Goal: Task Accomplishment & Management: Use online tool/utility

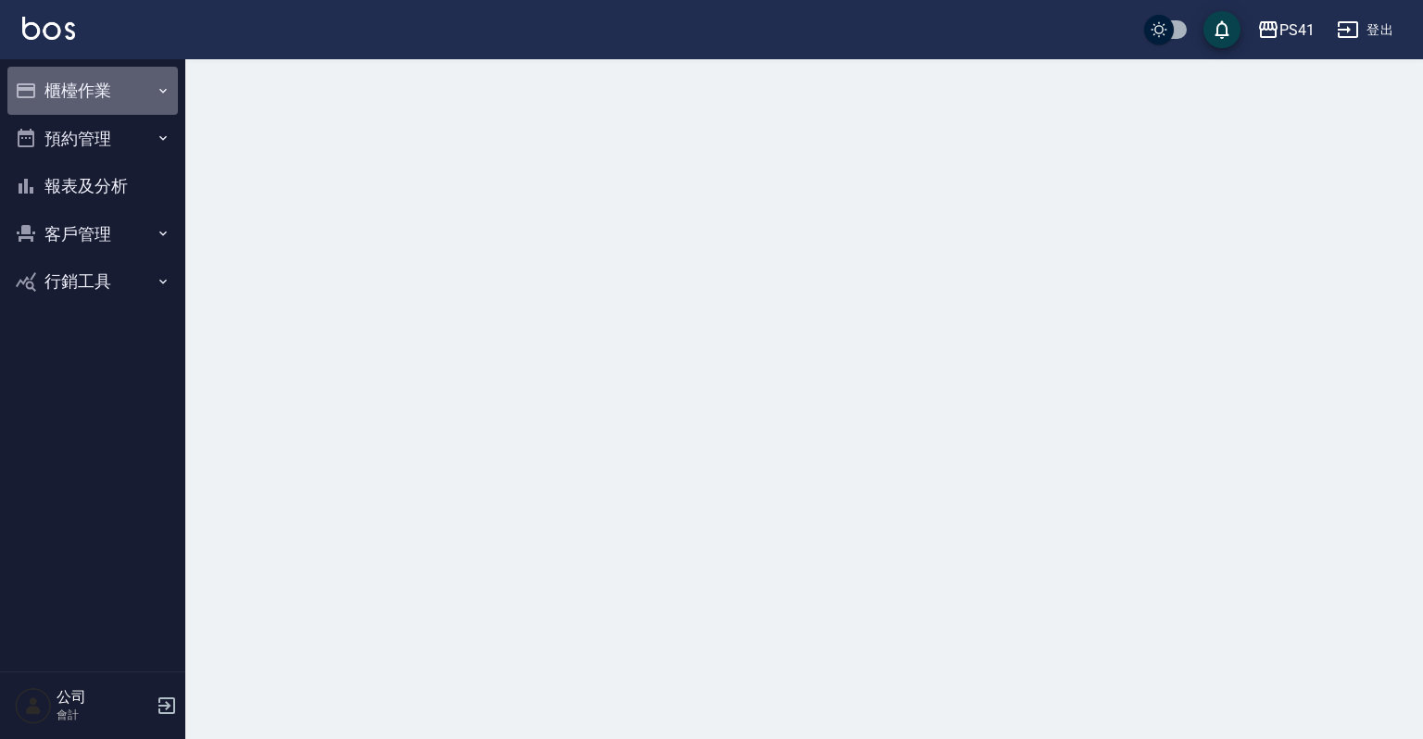
click at [170, 89] on button "櫃檯作業" at bounding box center [92, 91] width 170 height 48
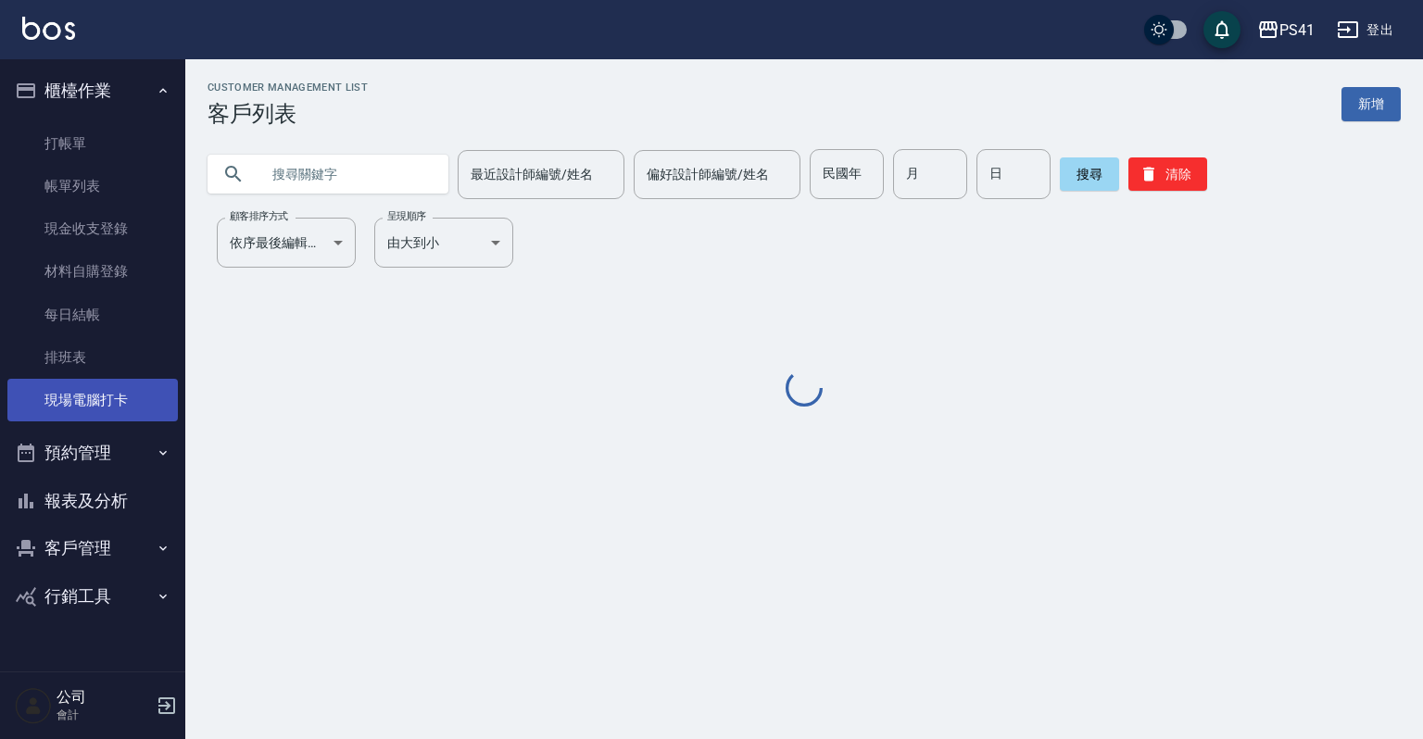
click at [128, 407] on link "現場電腦打卡" at bounding box center [92, 400] width 170 height 43
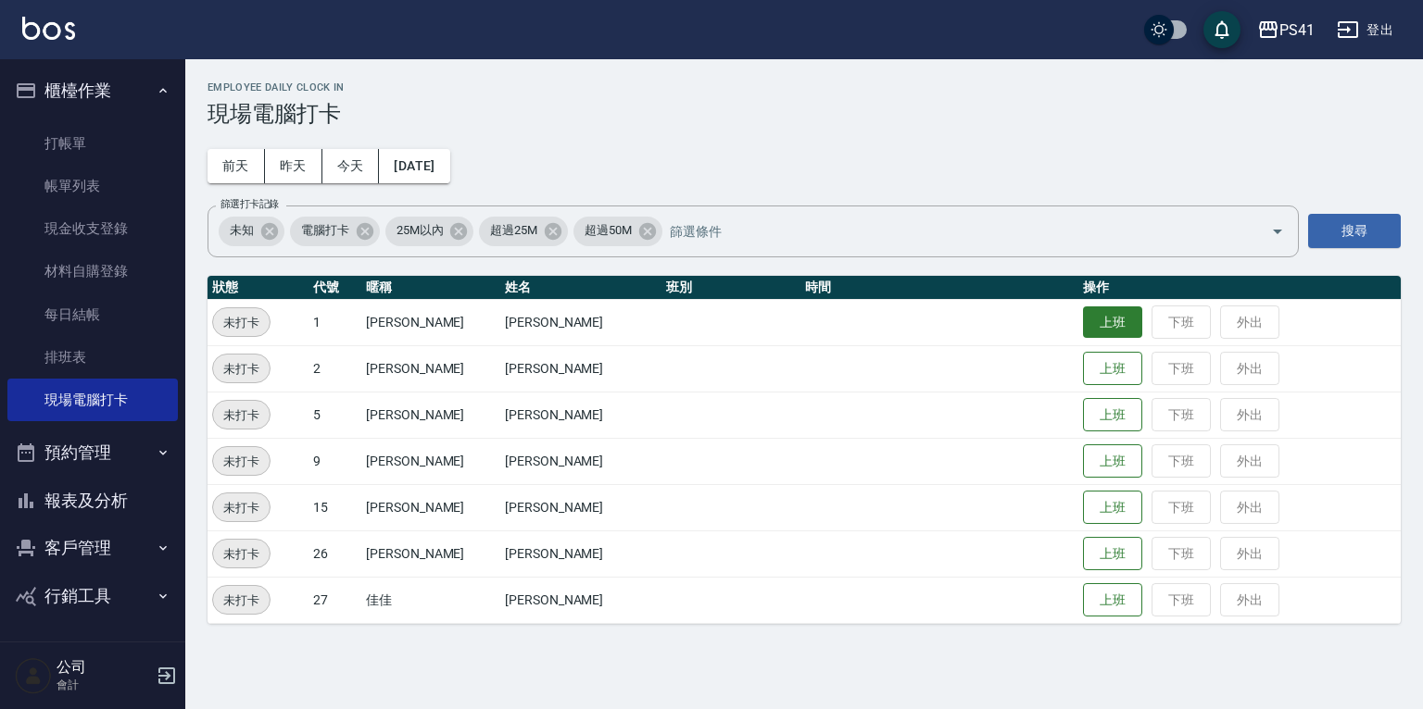
click at [1083, 317] on button "上班" at bounding box center [1112, 323] width 59 height 32
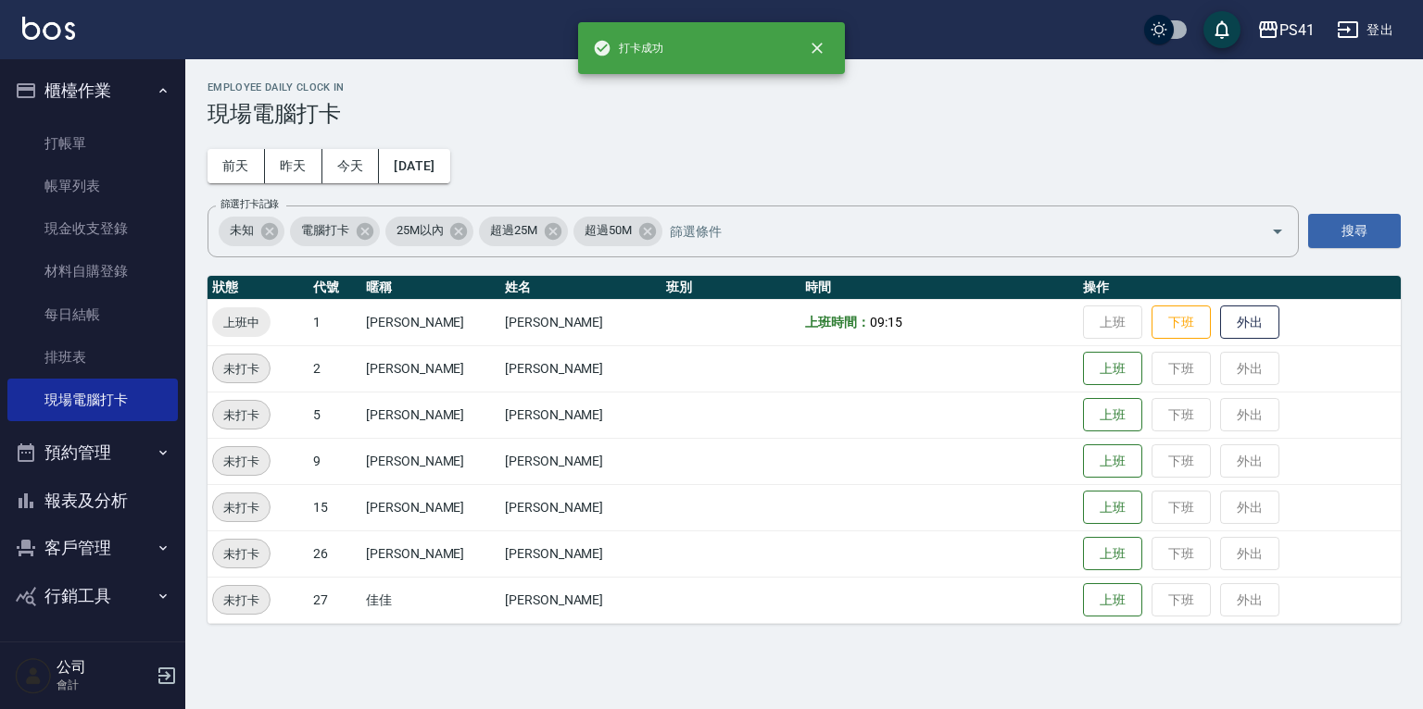
click at [56, 489] on button "報表及分析" at bounding box center [92, 501] width 170 height 48
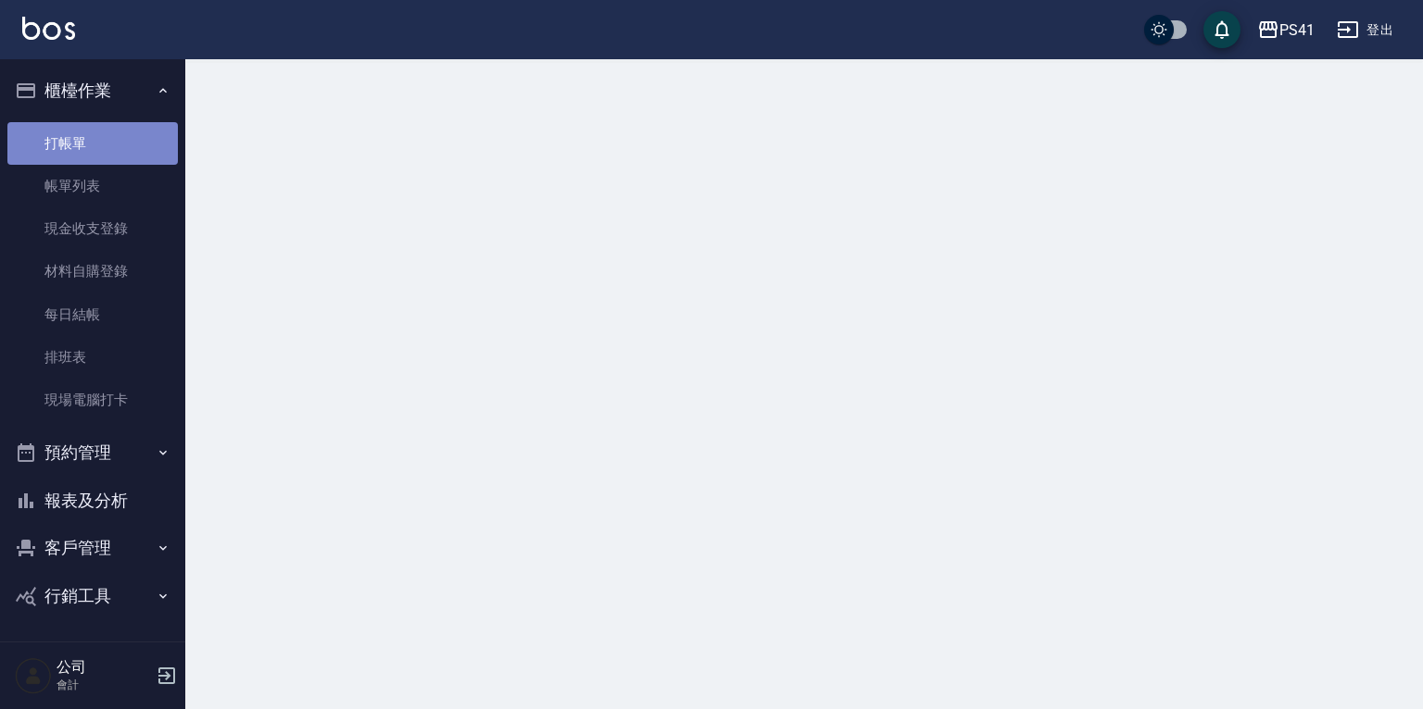
click at [67, 139] on link "打帳單" at bounding box center [92, 143] width 170 height 43
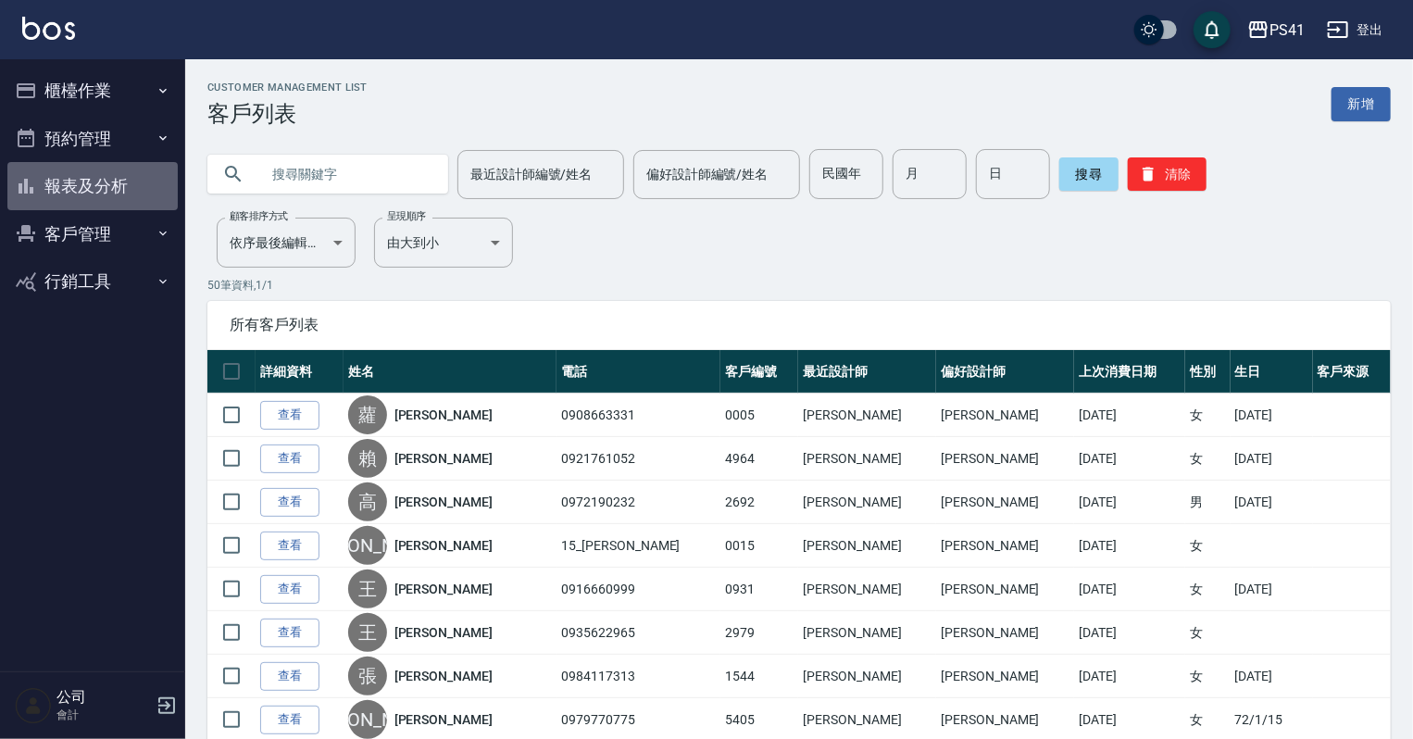
click at [89, 189] on button "報表及分析" at bounding box center [92, 186] width 170 height 48
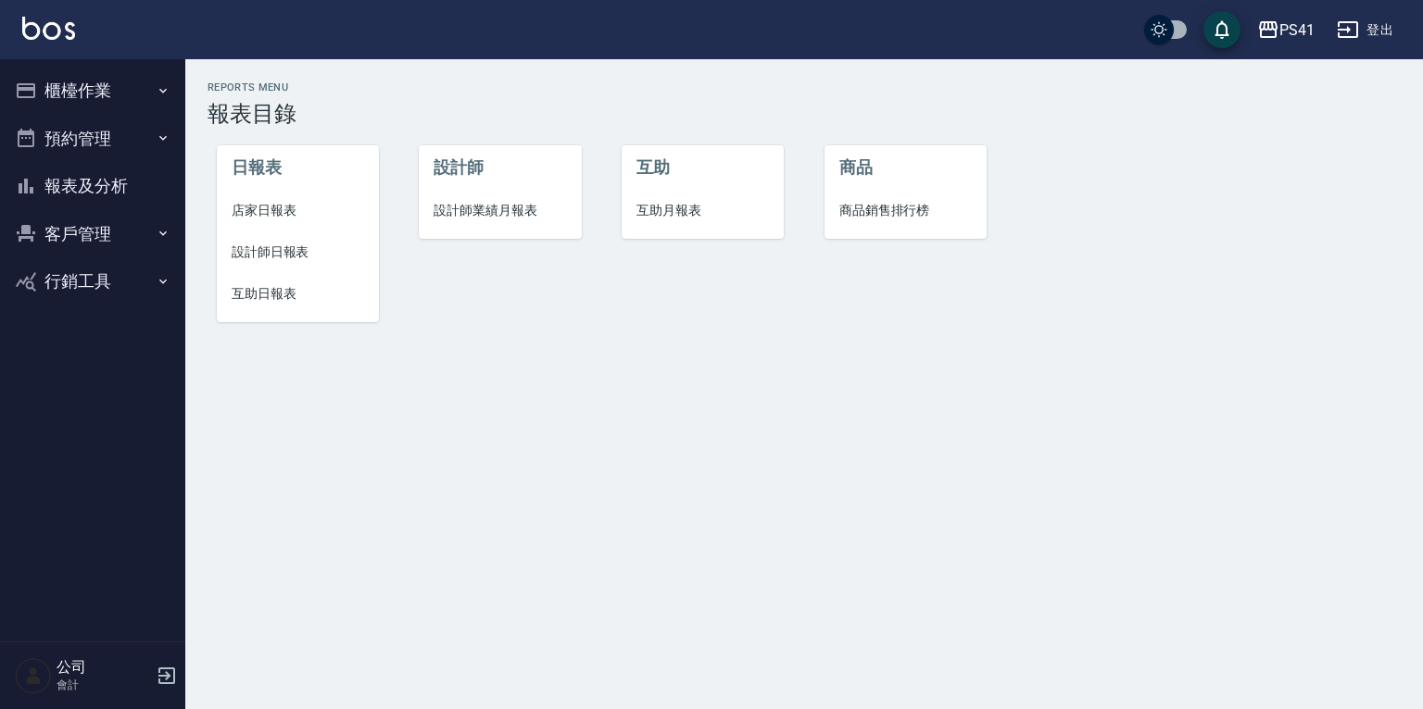
click at [261, 246] on span "設計師日報表" at bounding box center [298, 252] width 132 height 19
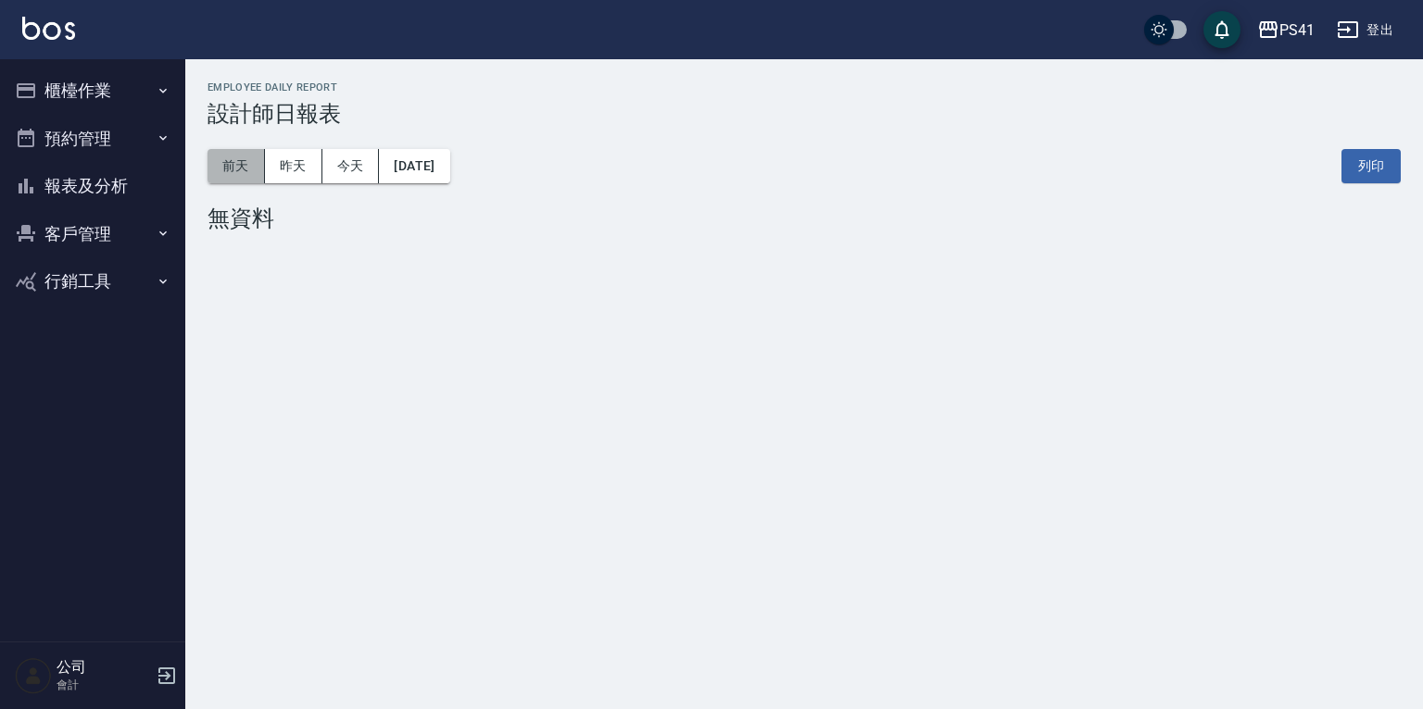
click at [250, 167] on button "前天" at bounding box center [235, 166] width 57 height 34
click at [301, 163] on button "昨天" at bounding box center [293, 166] width 57 height 34
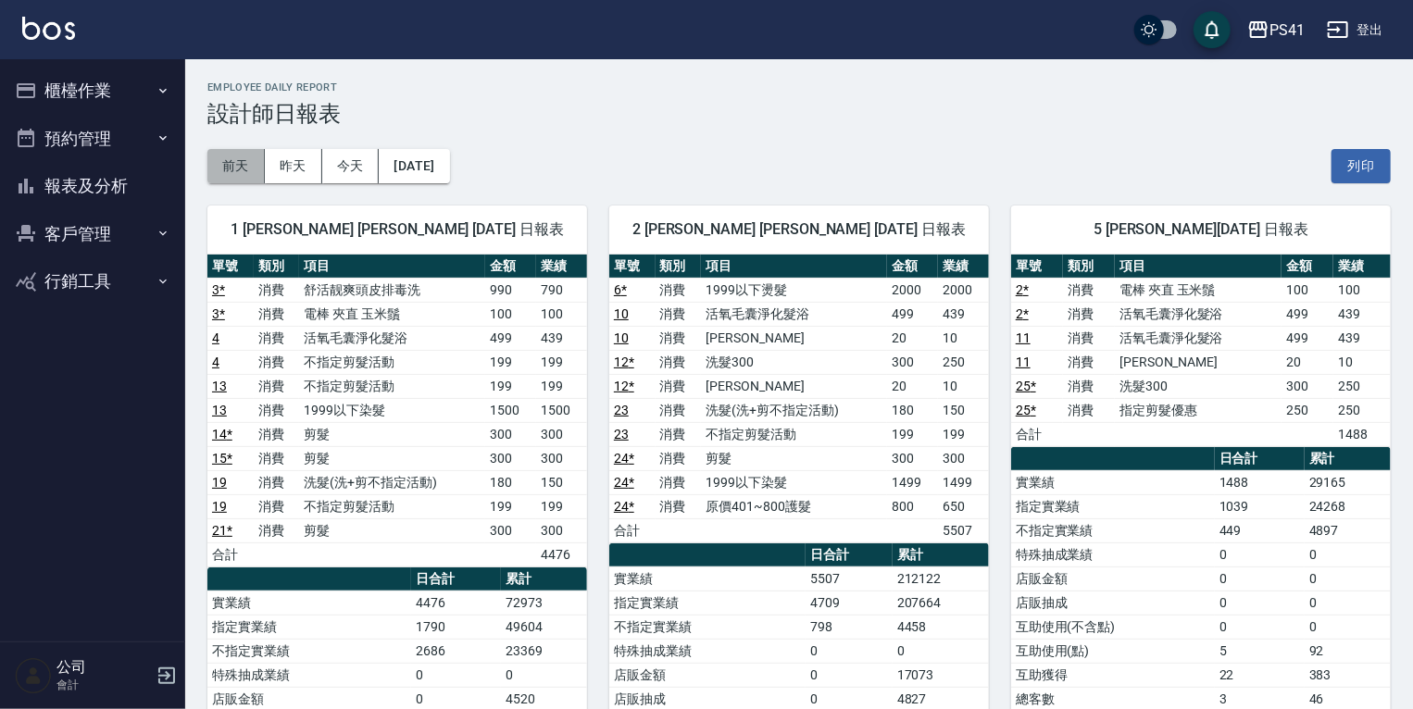
click at [232, 152] on button "前天" at bounding box center [235, 166] width 57 height 34
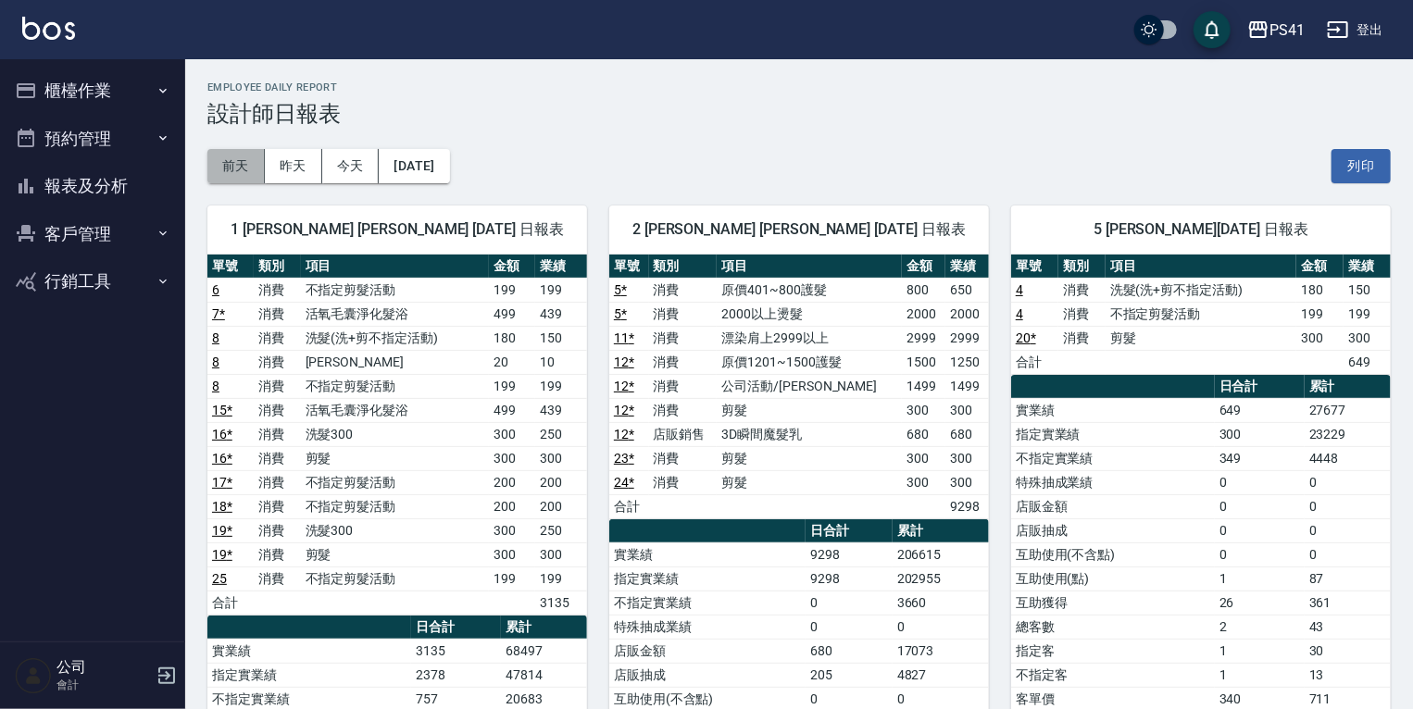
click at [248, 163] on button "前天" at bounding box center [235, 166] width 57 height 34
click at [298, 161] on button "昨天" at bounding box center [293, 166] width 57 height 34
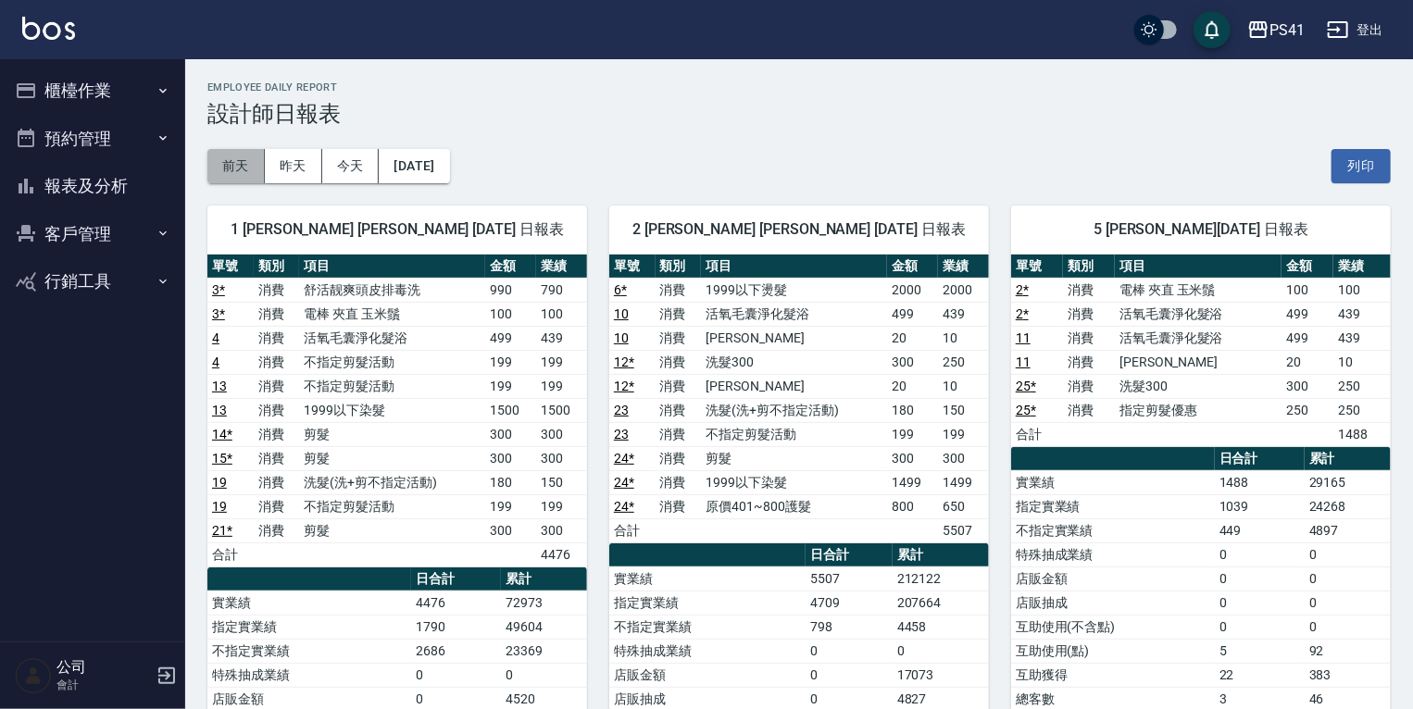
click at [233, 167] on button "前天" at bounding box center [235, 166] width 57 height 34
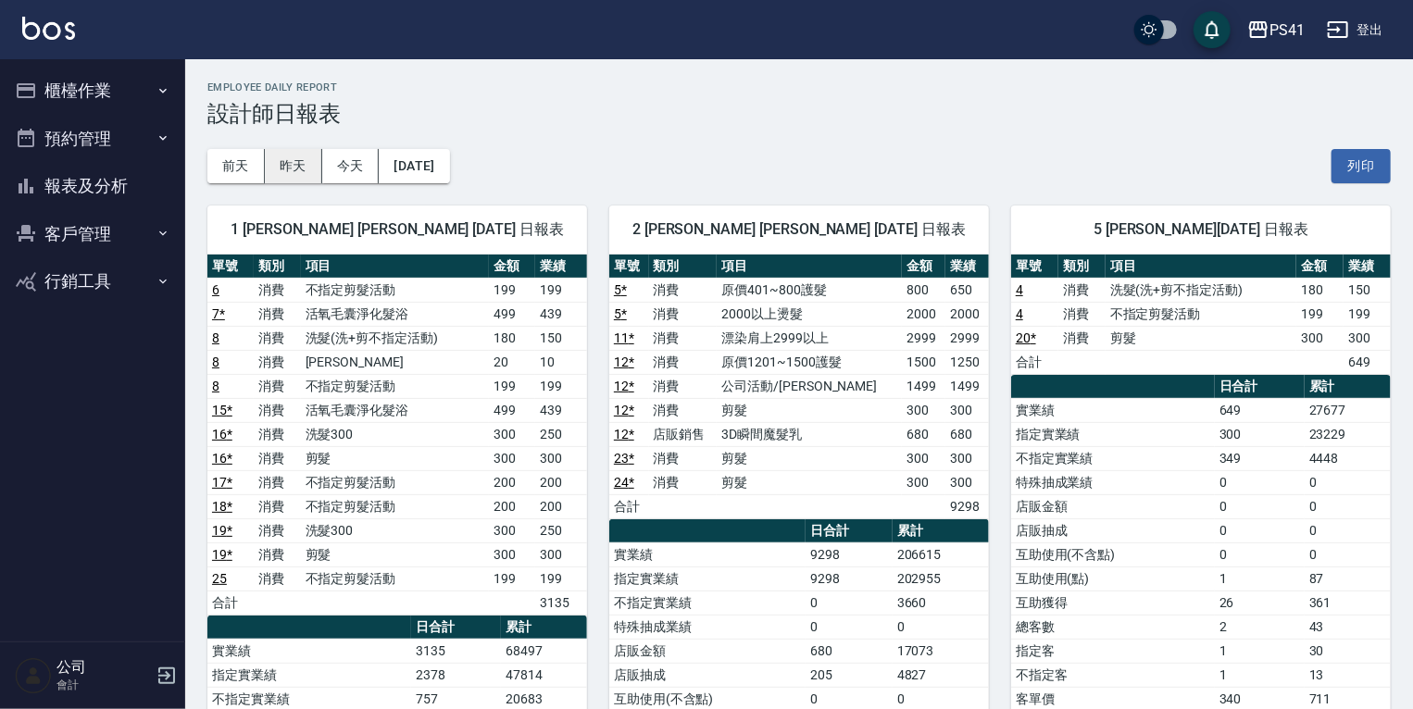
click at [299, 167] on button "昨天" at bounding box center [293, 166] width 57 height 34
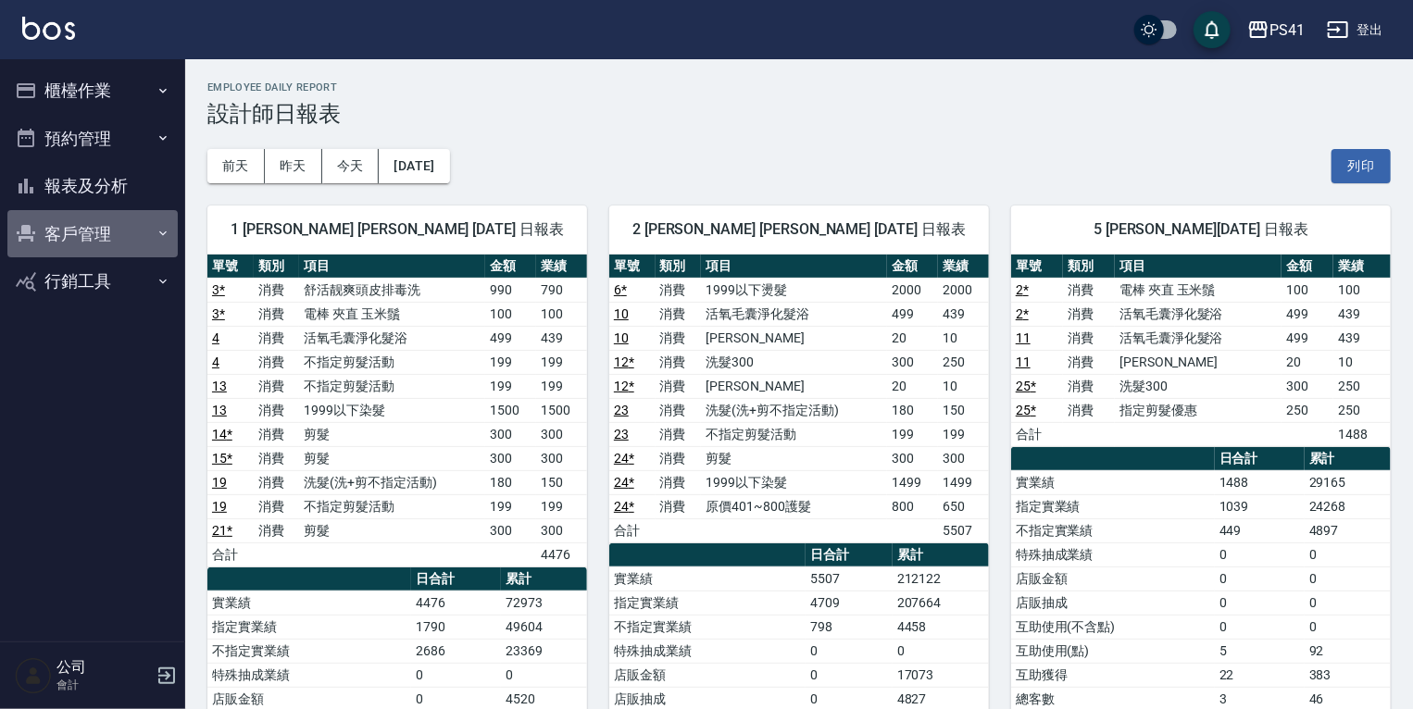
click at [104, 229] on button "客戶管理" at bounding box center [92, 234] width 170 height 48
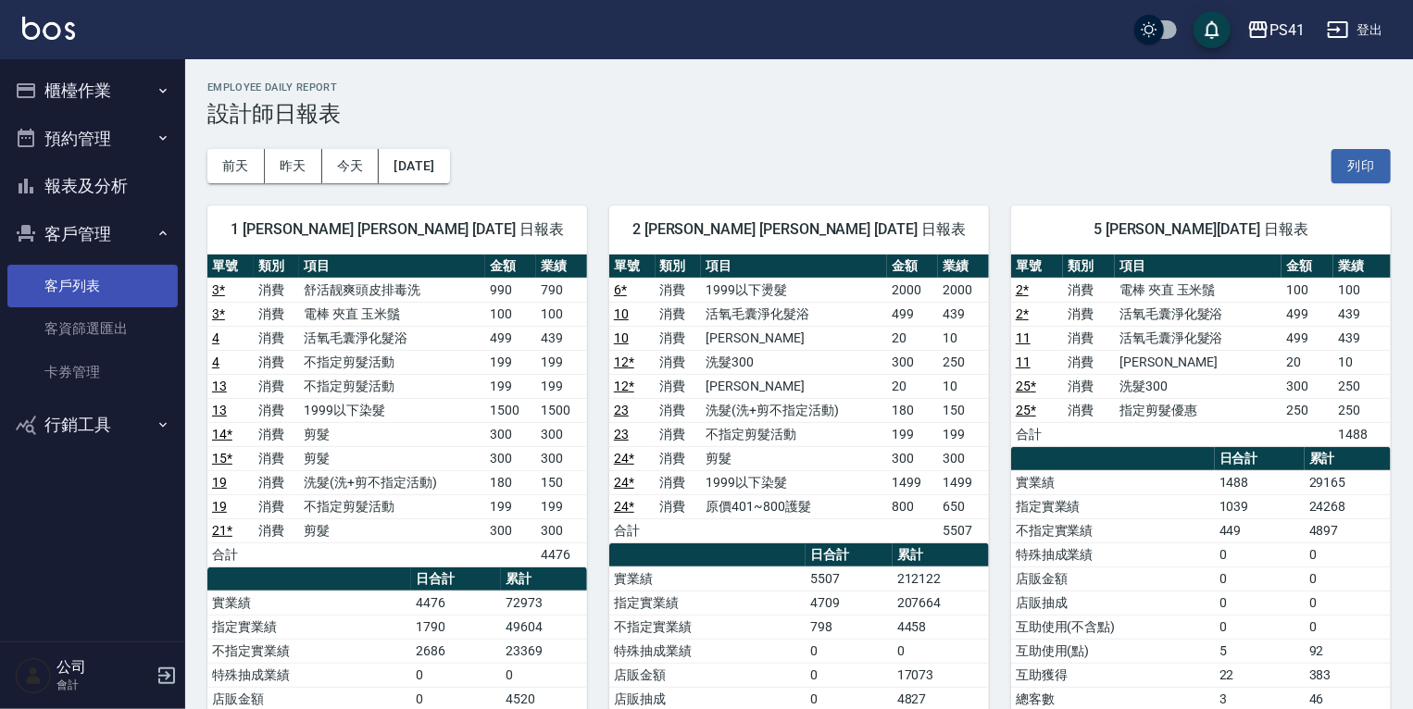
click at [107, 287] on link "客戶列表" at bounding box center [92, 286] width 170 height 43
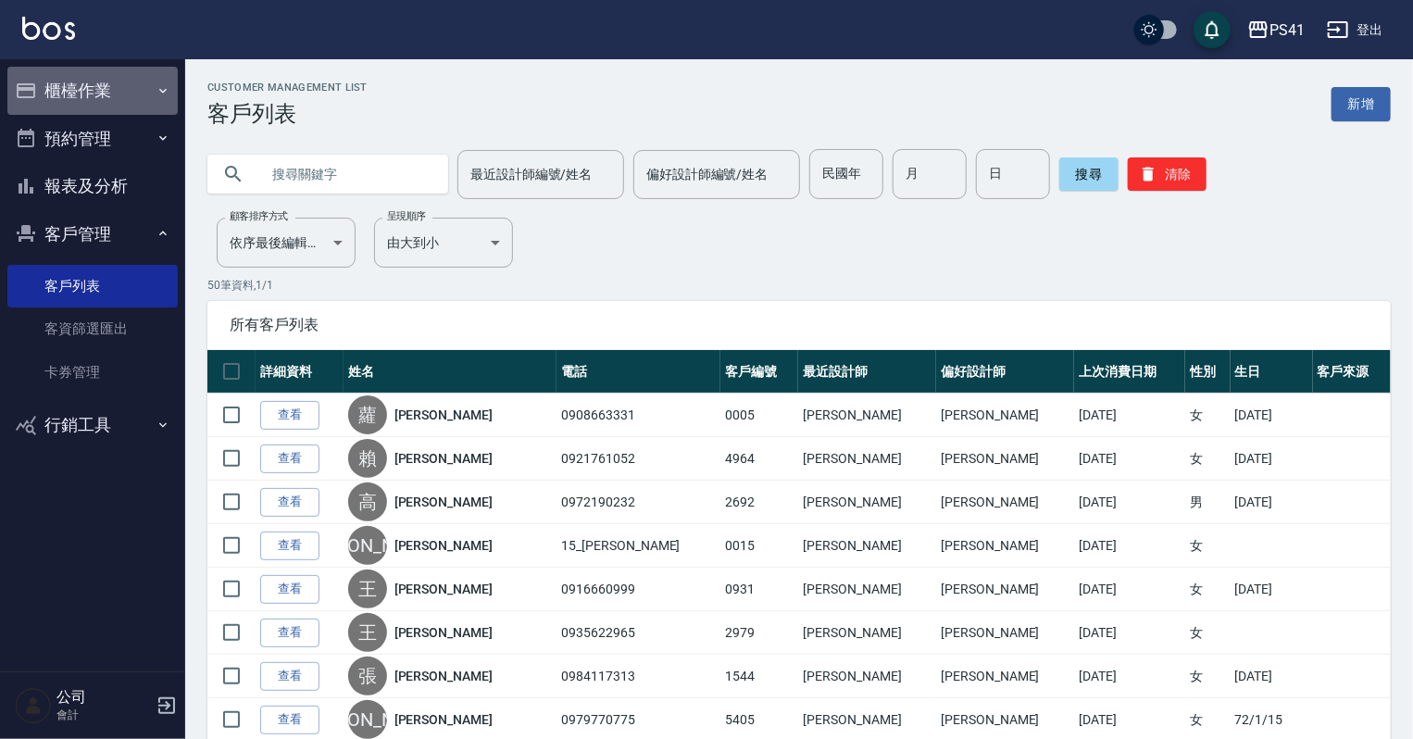
click at [67, 106] on button "櫃檯作業" at bounding box center [92, 91] width 170 height 48
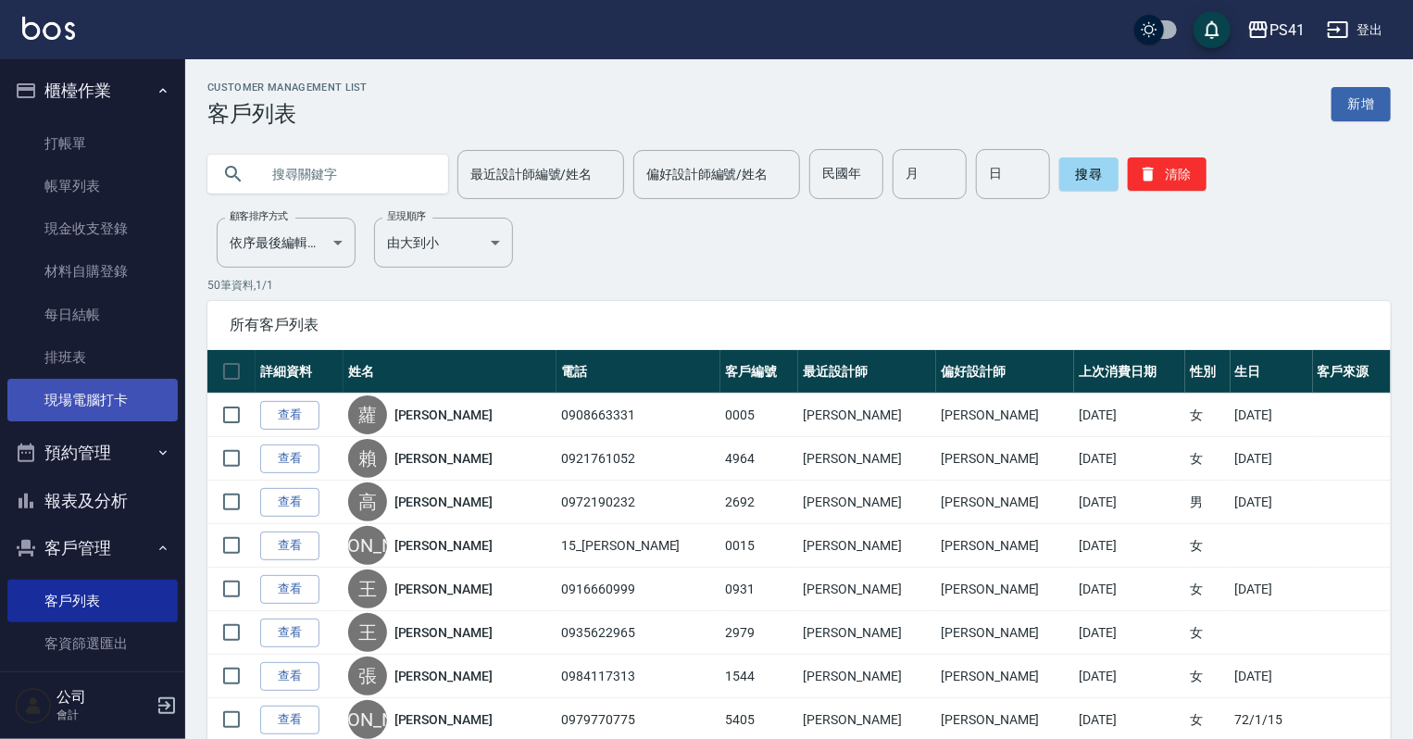
click at [126, 396] on link "現場電腦打卡" at bounding box center [92, 400] width 170 height 43
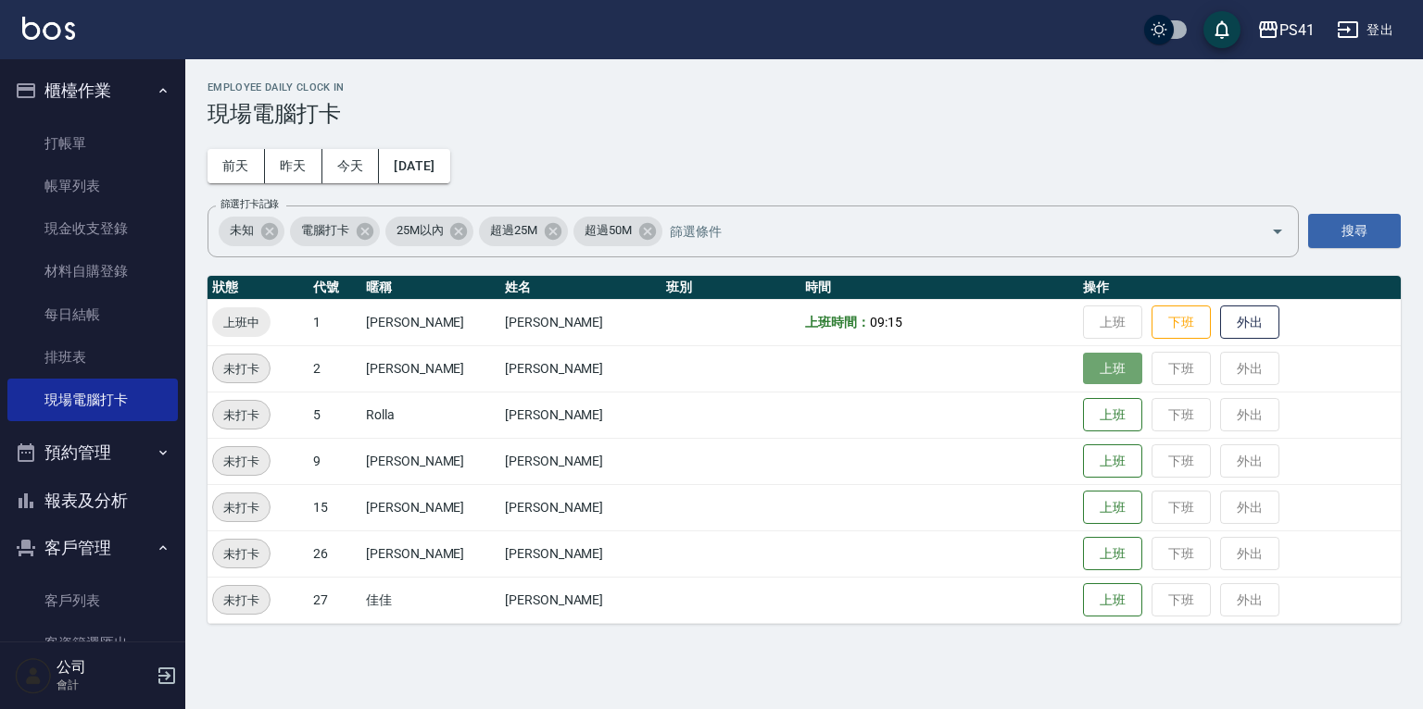
click at [1083, 369] on button "上班" at bounding box center [1112, 369] width 59 height 32
click at [1098, 546] on button "上班" at bounding box center [1112, 554] width 59 height 32
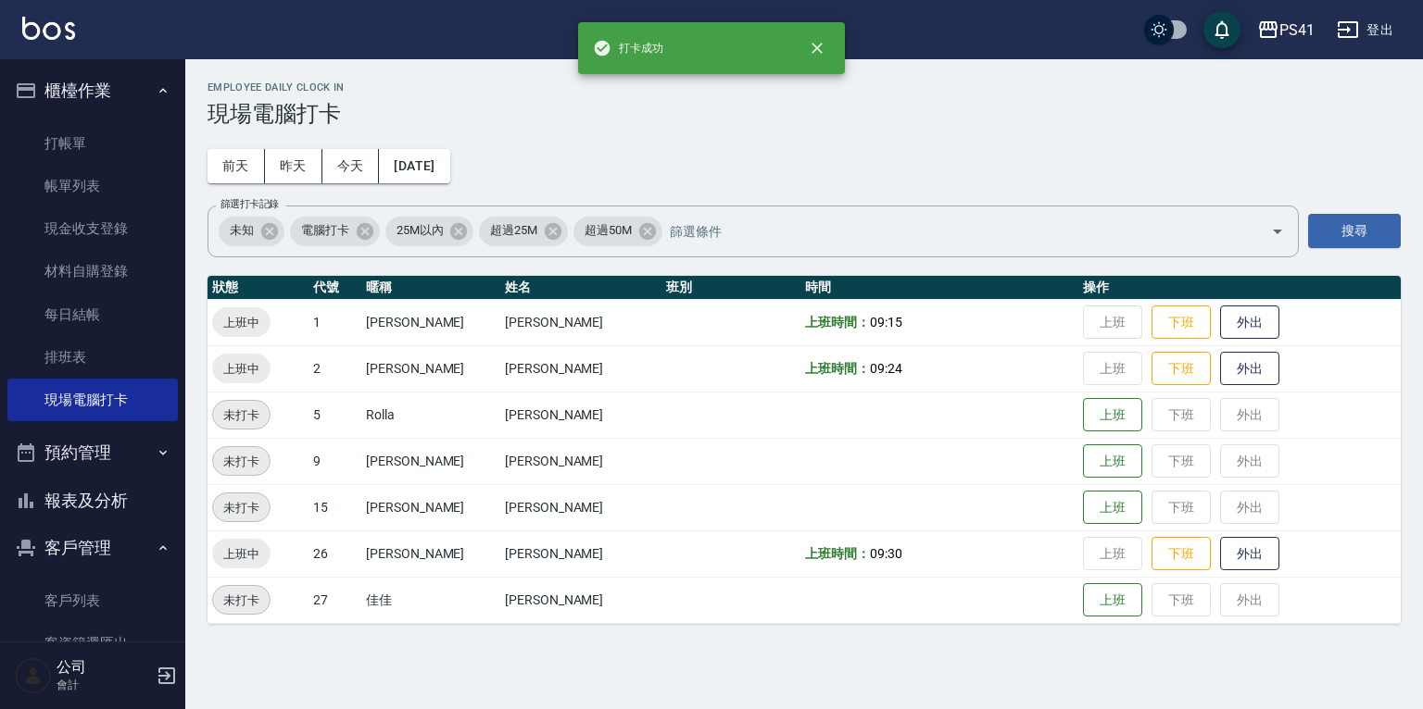
click at [863, 177] on div "Employee Daily Clock In 現場電腦打卡 [DATE] [DATE] [DATE] [DATE] 篩選打卡記錄 未知 電腦打卡 25M以內…" at bounding box center [803, 352] width 1237 height 587
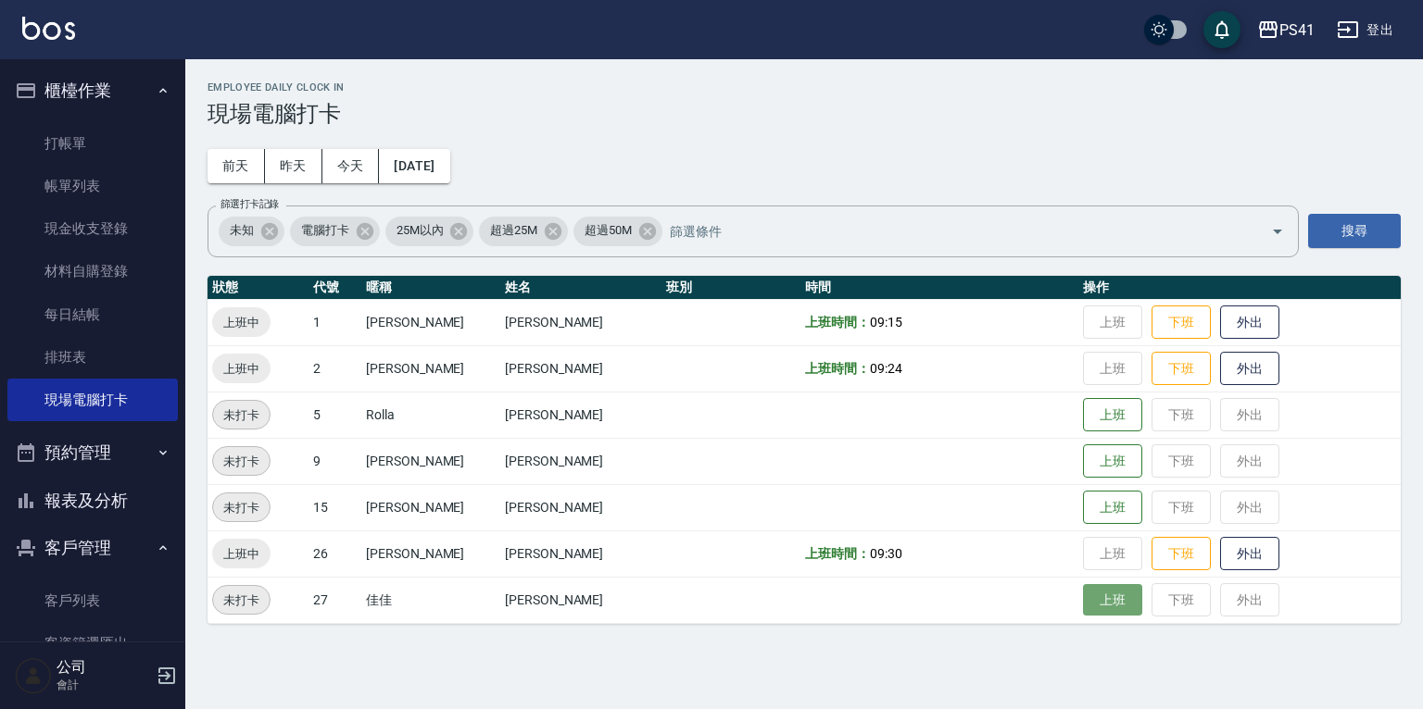
click at [1083, 601] on button "上班" at bounding box center [1112, 600] width 59 height 32
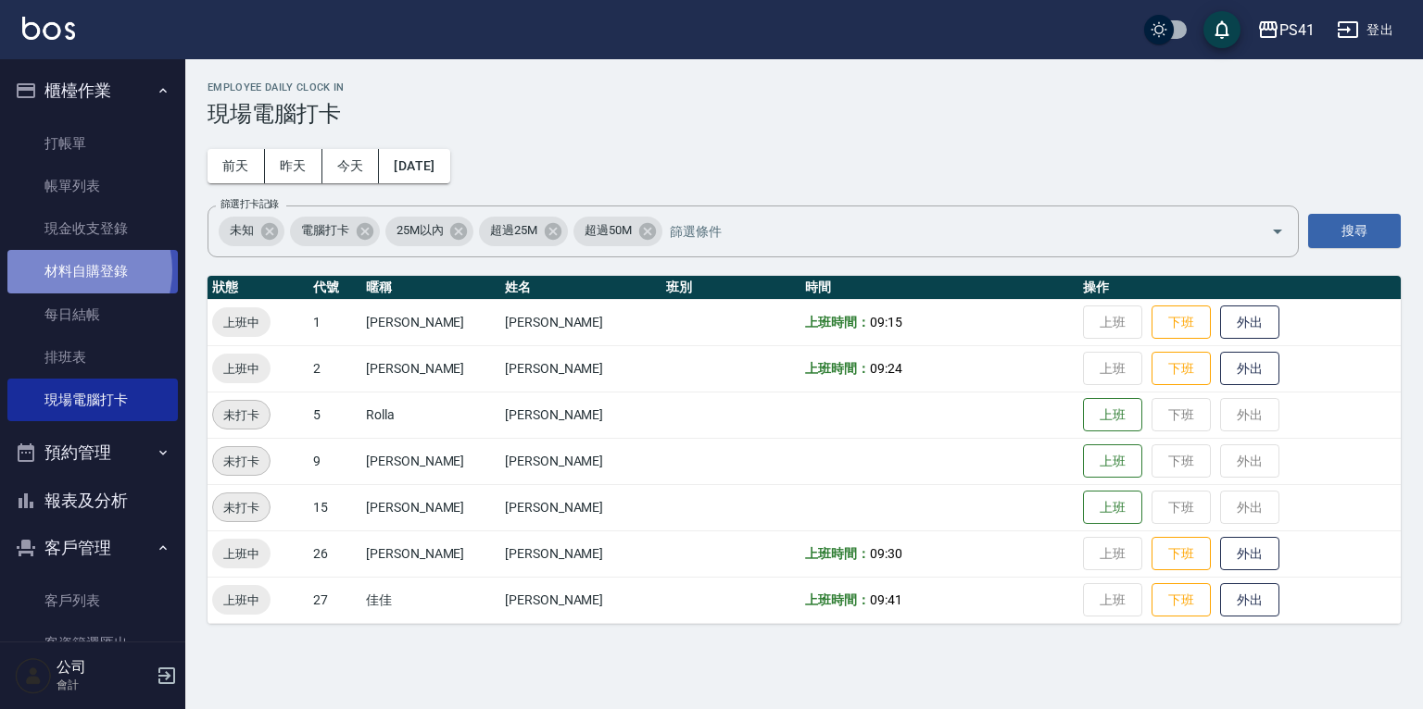
click at [73, 270] on link "材料自購登錄" at bounding box center [92, 271] width 170 height 43
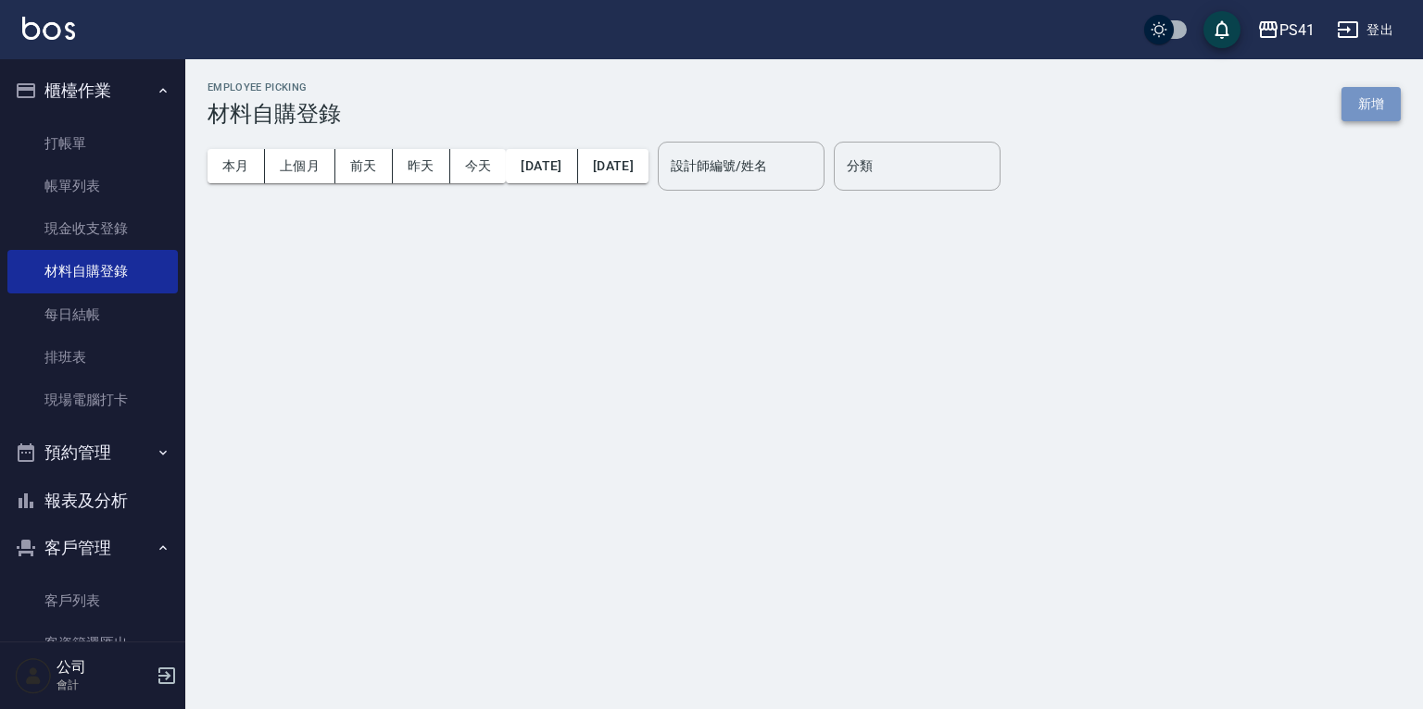
click at [1346, 96] on button "新增" at bounding box center [1370, 104] width 59 height 34
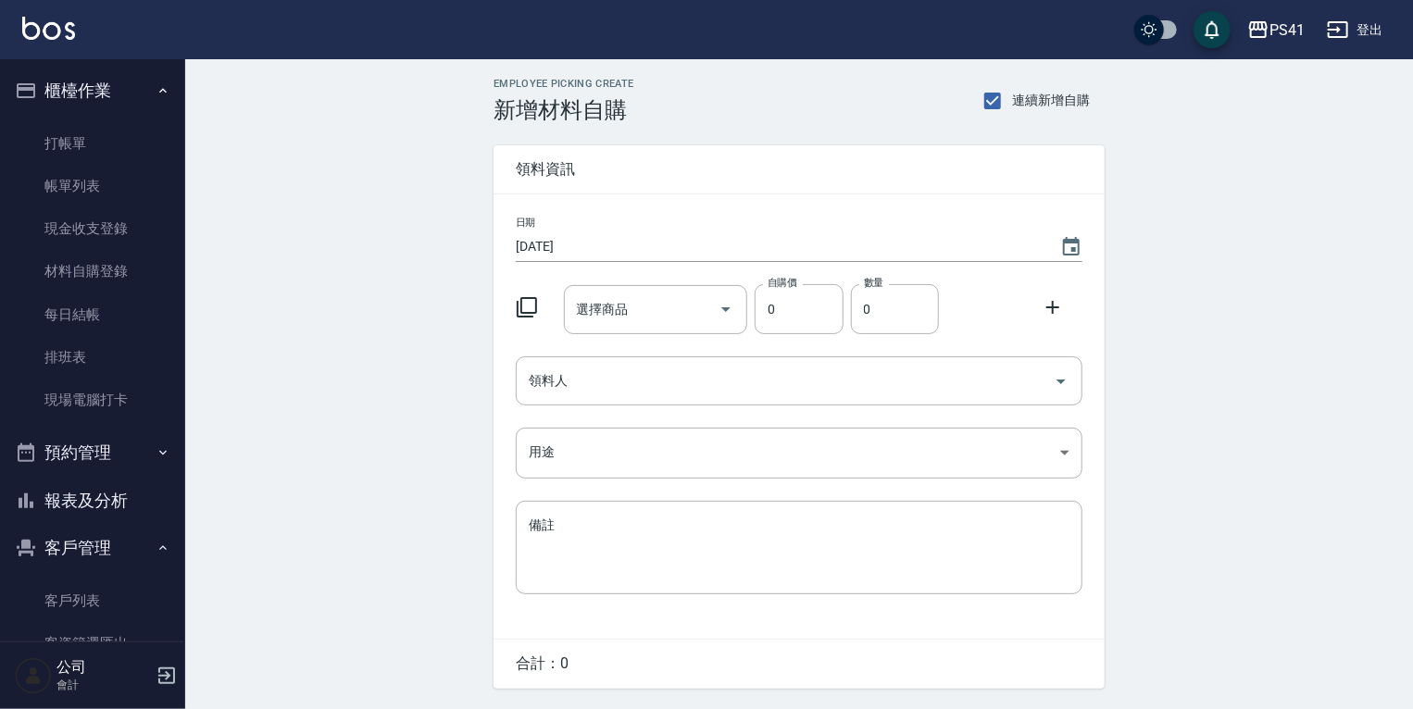
click at [519, 304] on icon at bounding box center [527, 307] width 20 height 20
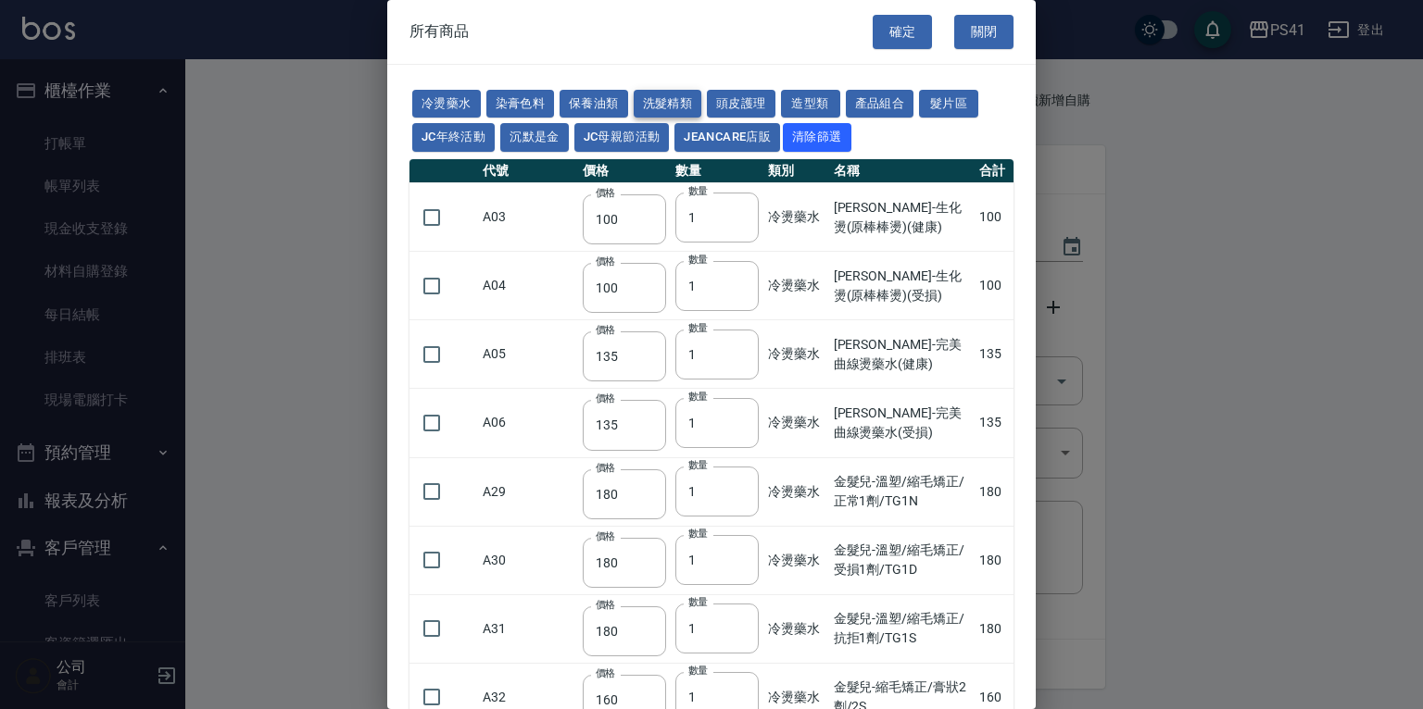
click at [695, 96] on button "洗髮精類" at bounding box center [668, 104] width 69 height 29
type input "150"
type input "160"
type input "170"
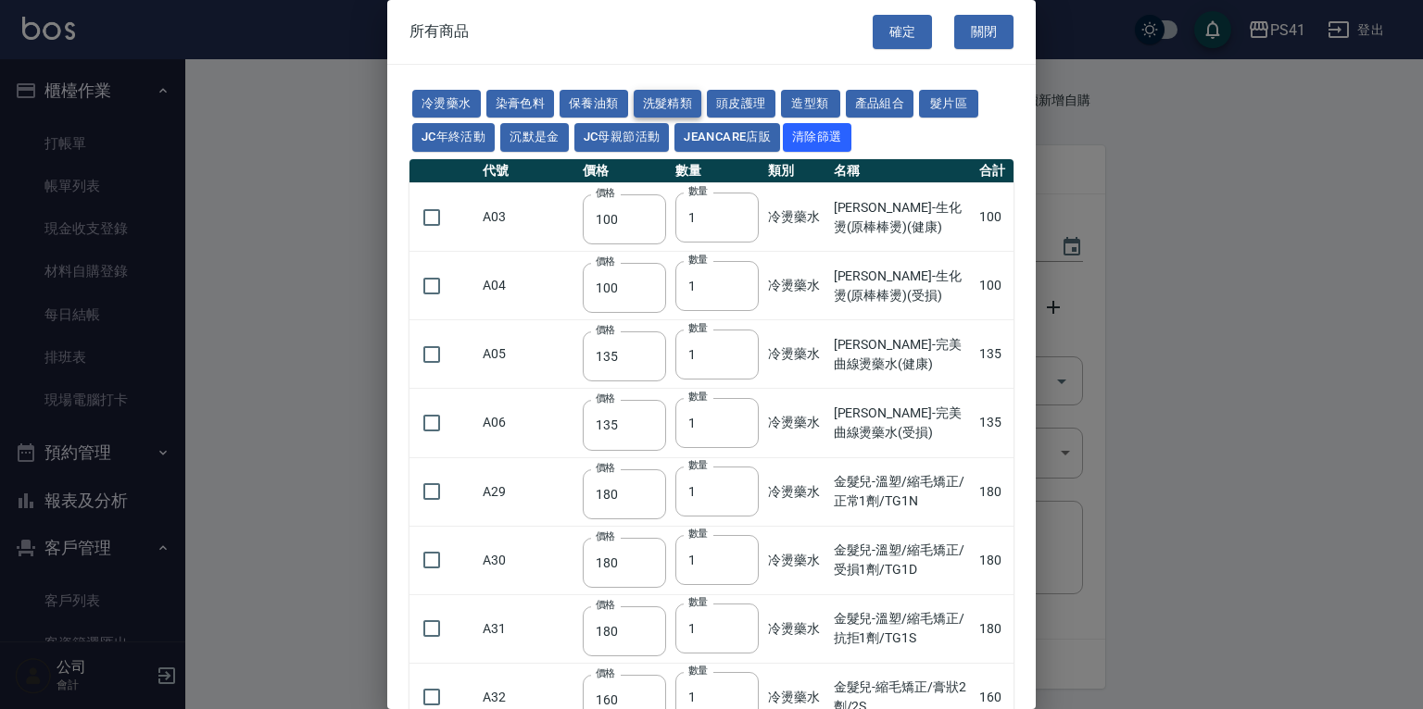
type input "155"
type input "165"
type input "190"
type input "200"
type input "440"
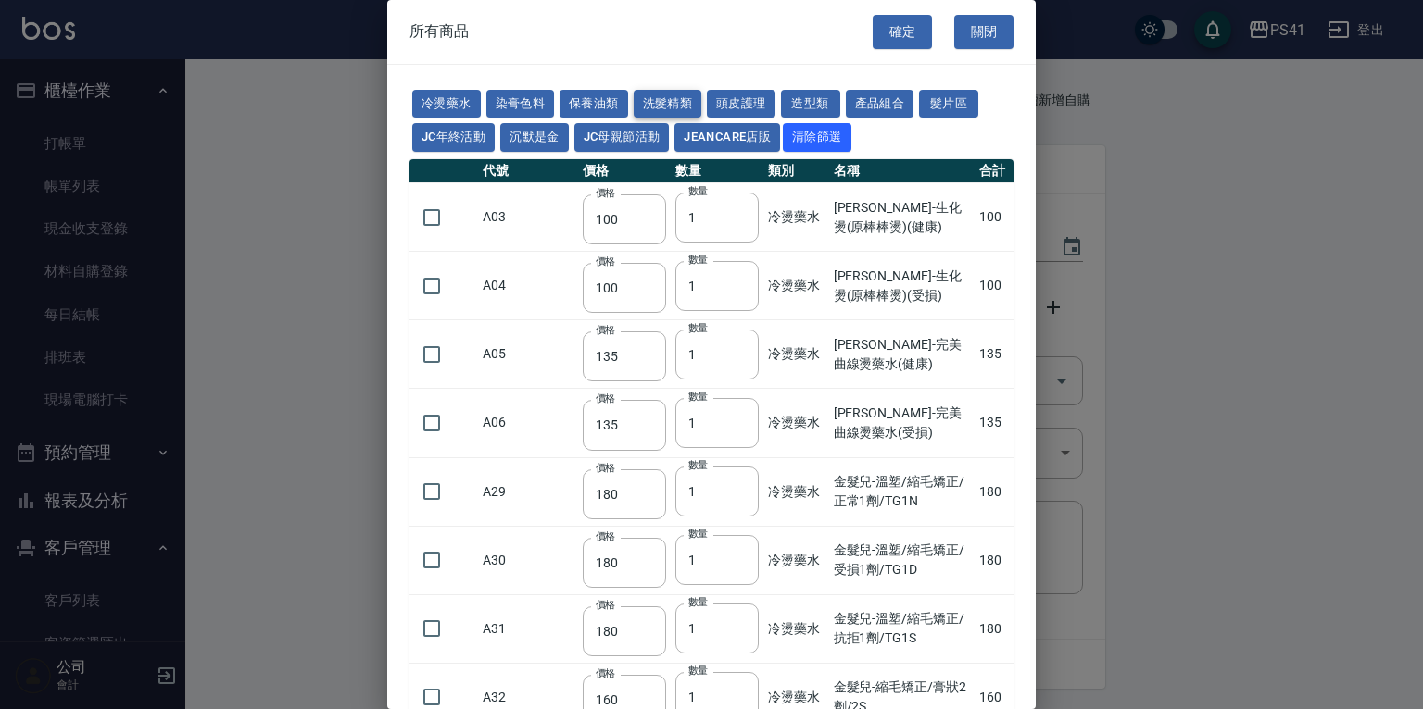
type input "200"
type input "420"
type input "330"
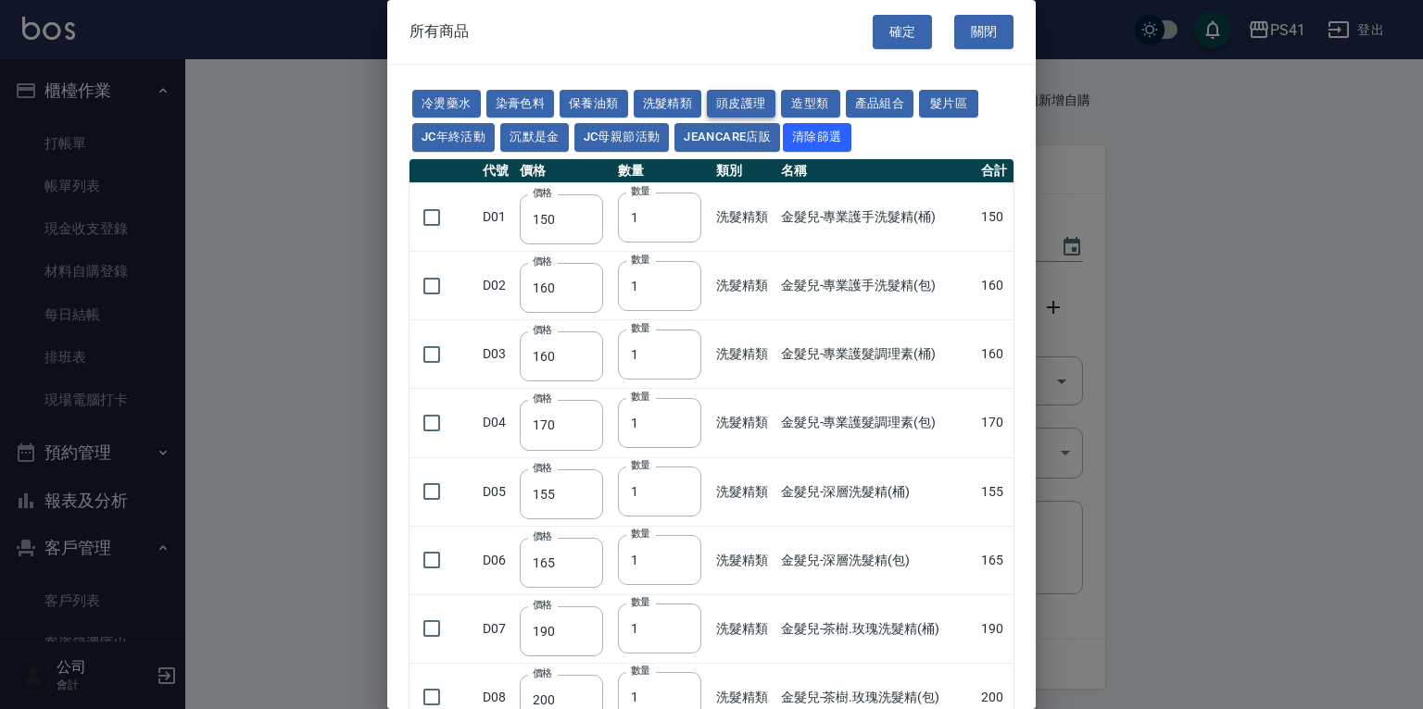
click at [742, 93] on button "頭皮護理" at bounding box center [741, 104] width 69 height 29
type input "315"
type input "273"
type input "1183"
type input "798"
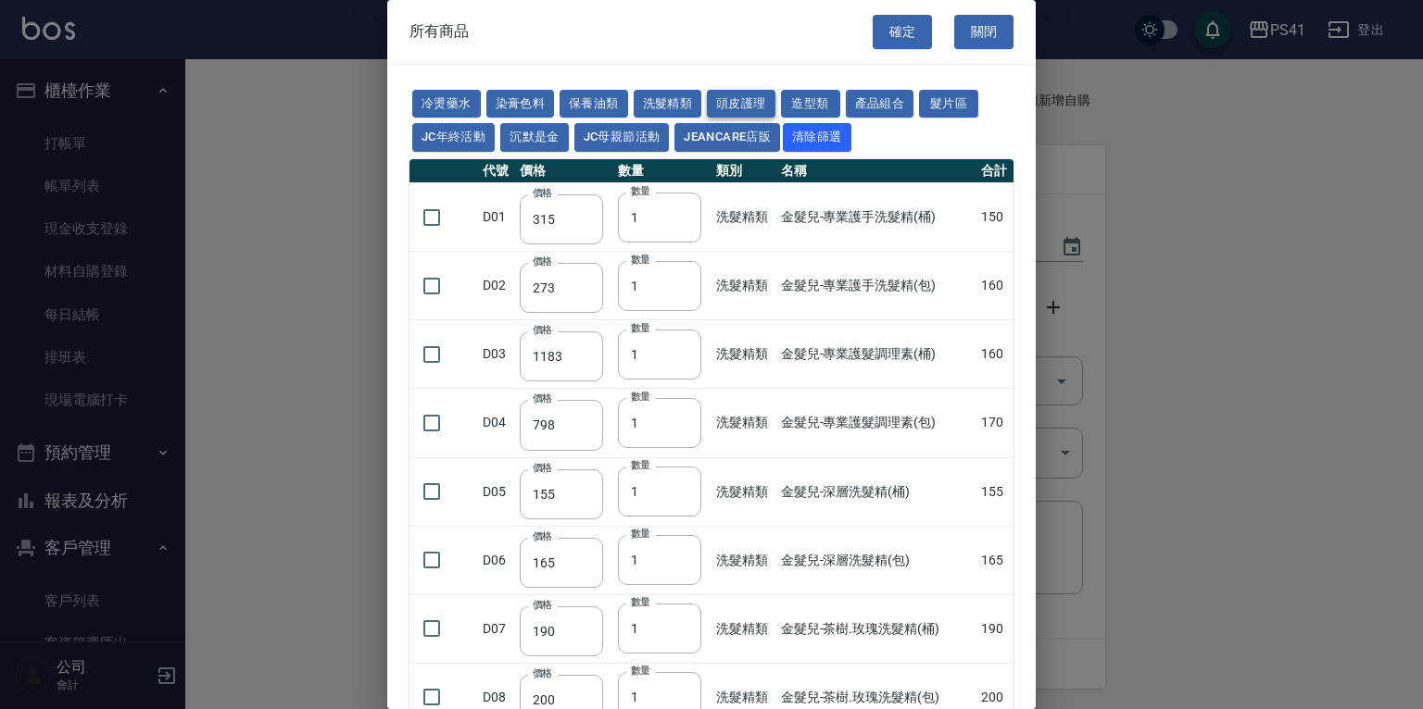
type input "481"
type input "640"
type input "308"
type input "245"
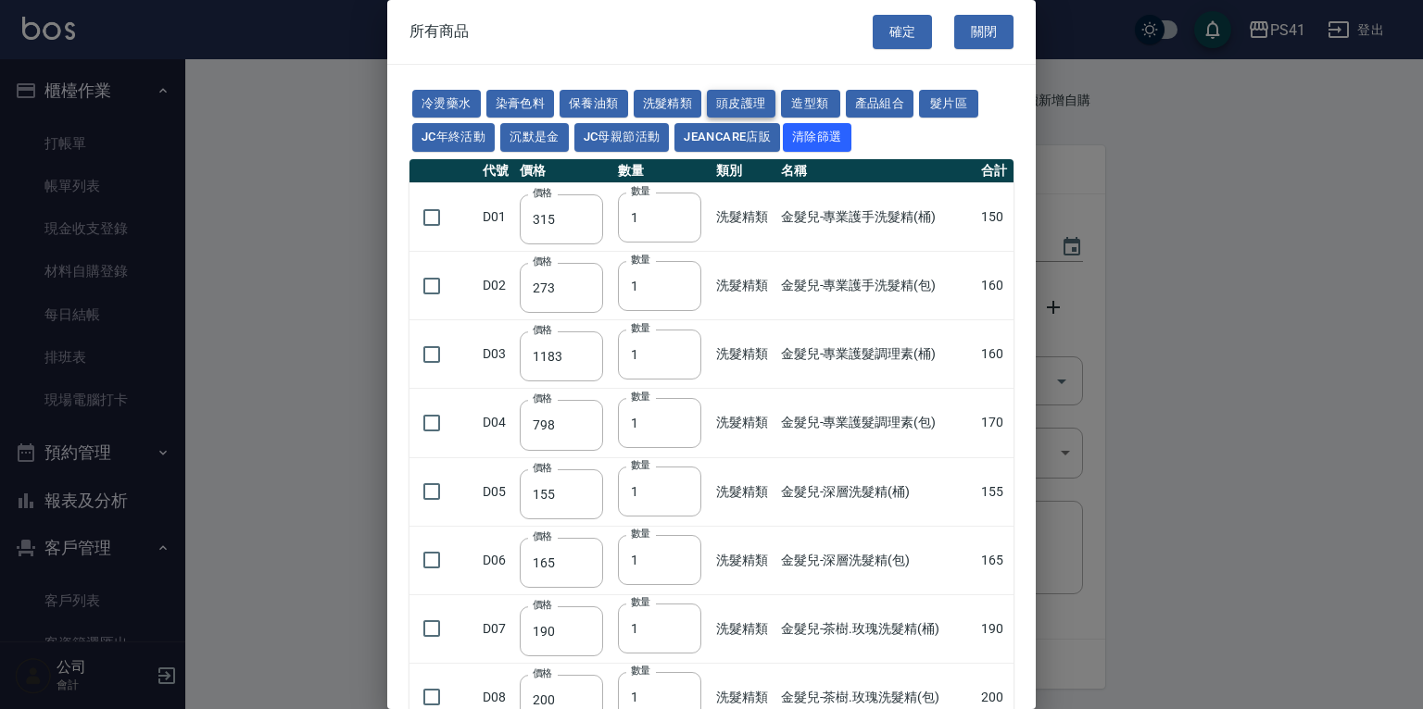
type input "350"
type input "1260"
type input "440"
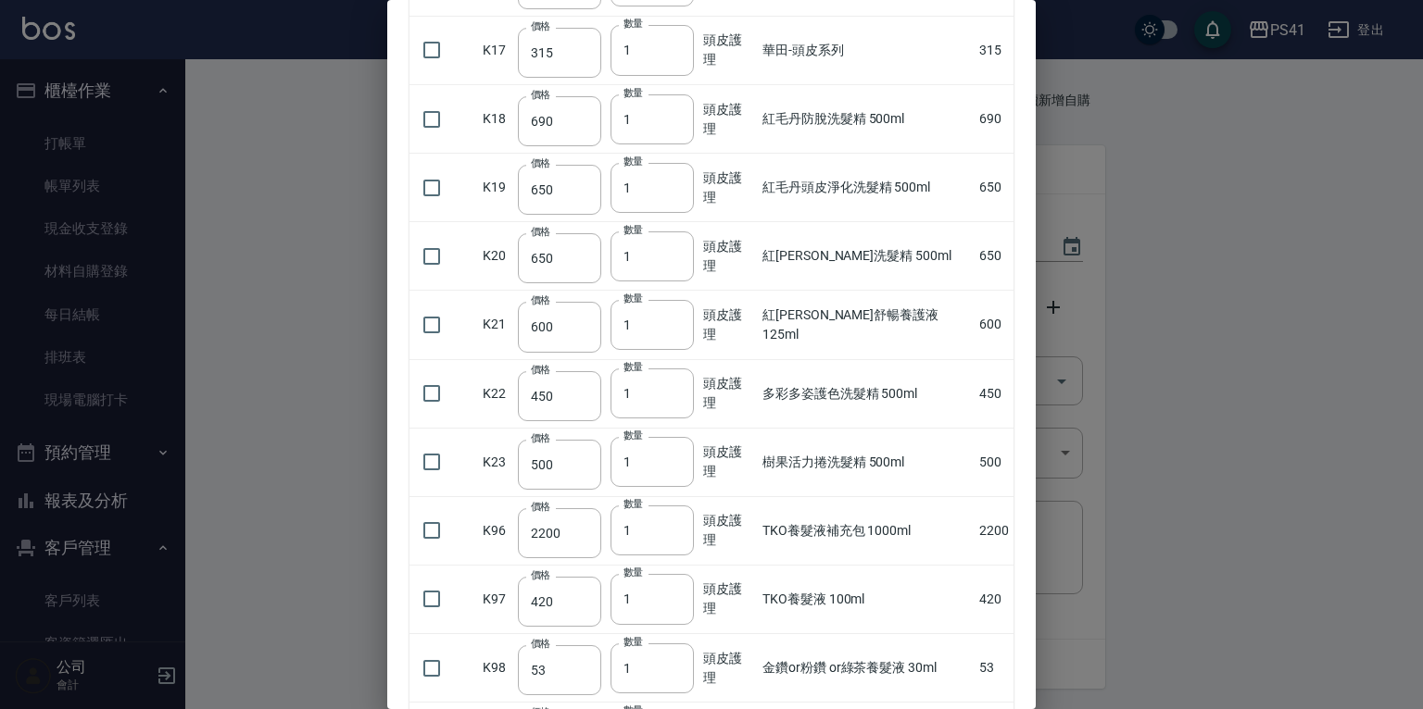
scroll to position [1111, 0]
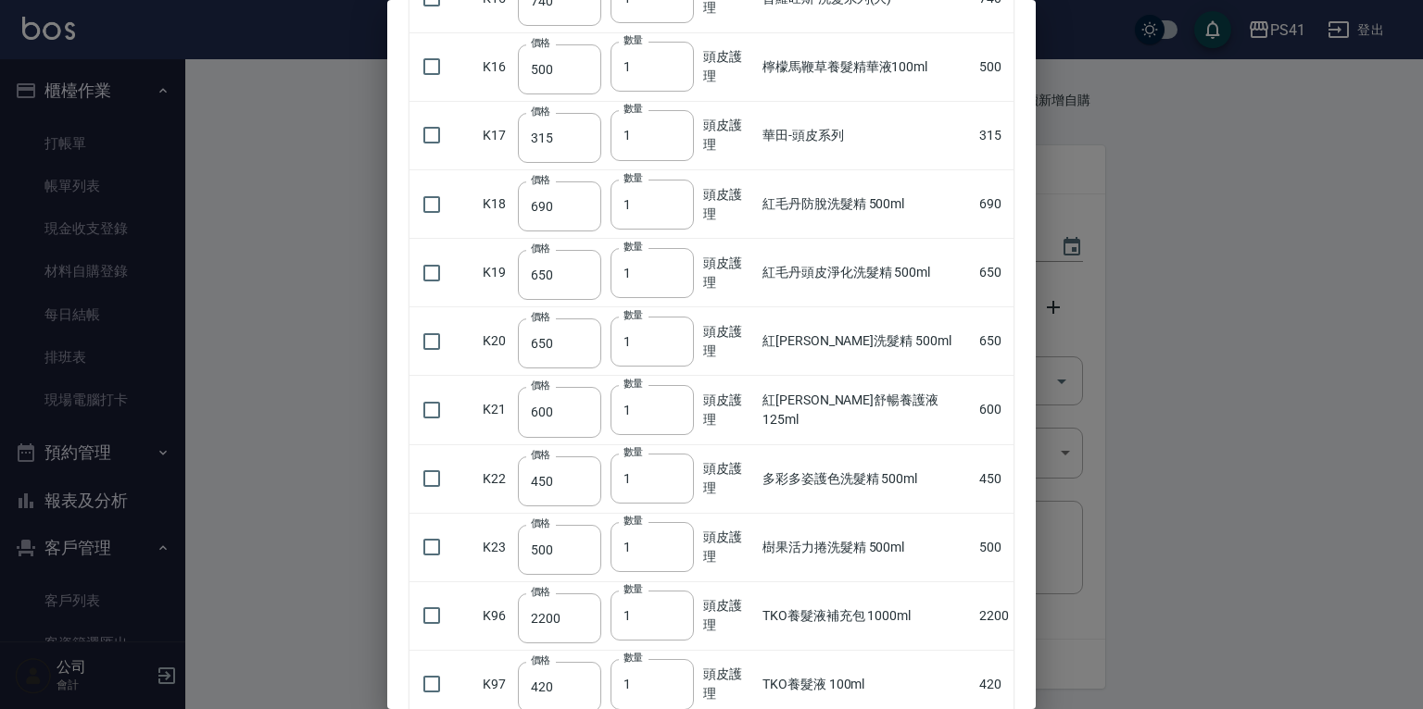
click at [1120, 107] on div at bounding box center [711, 354] width 1423 height 709
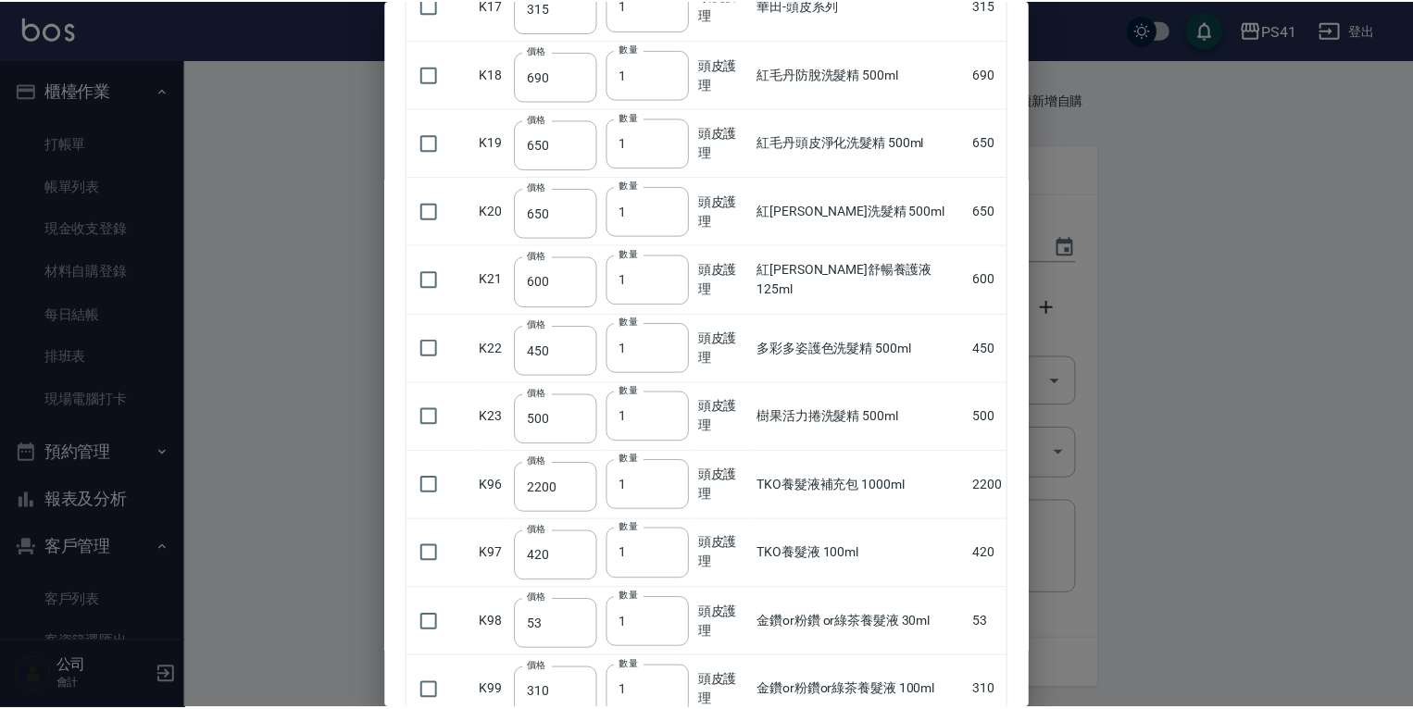
scroll to position [1368, 0]
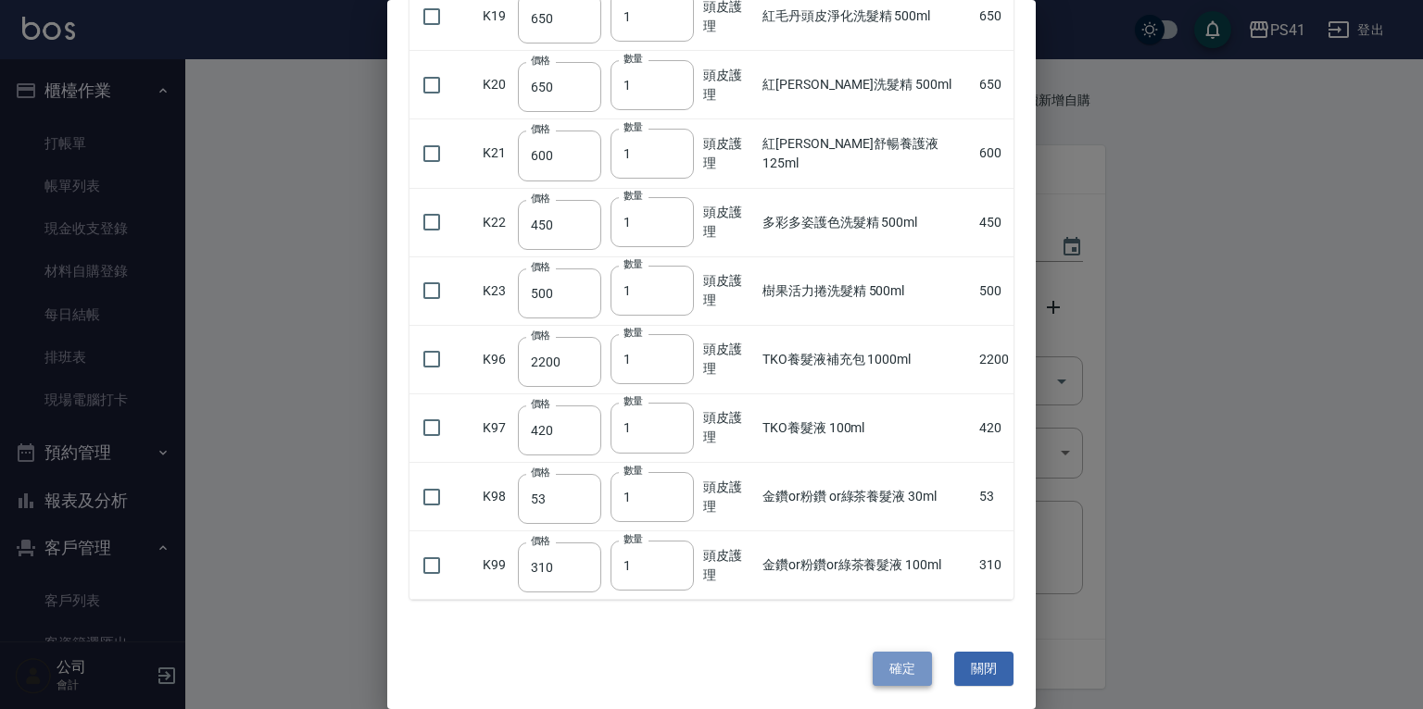
click at [895, 659] on button "確定" at bounding box center [901, 669] width 59 height 34
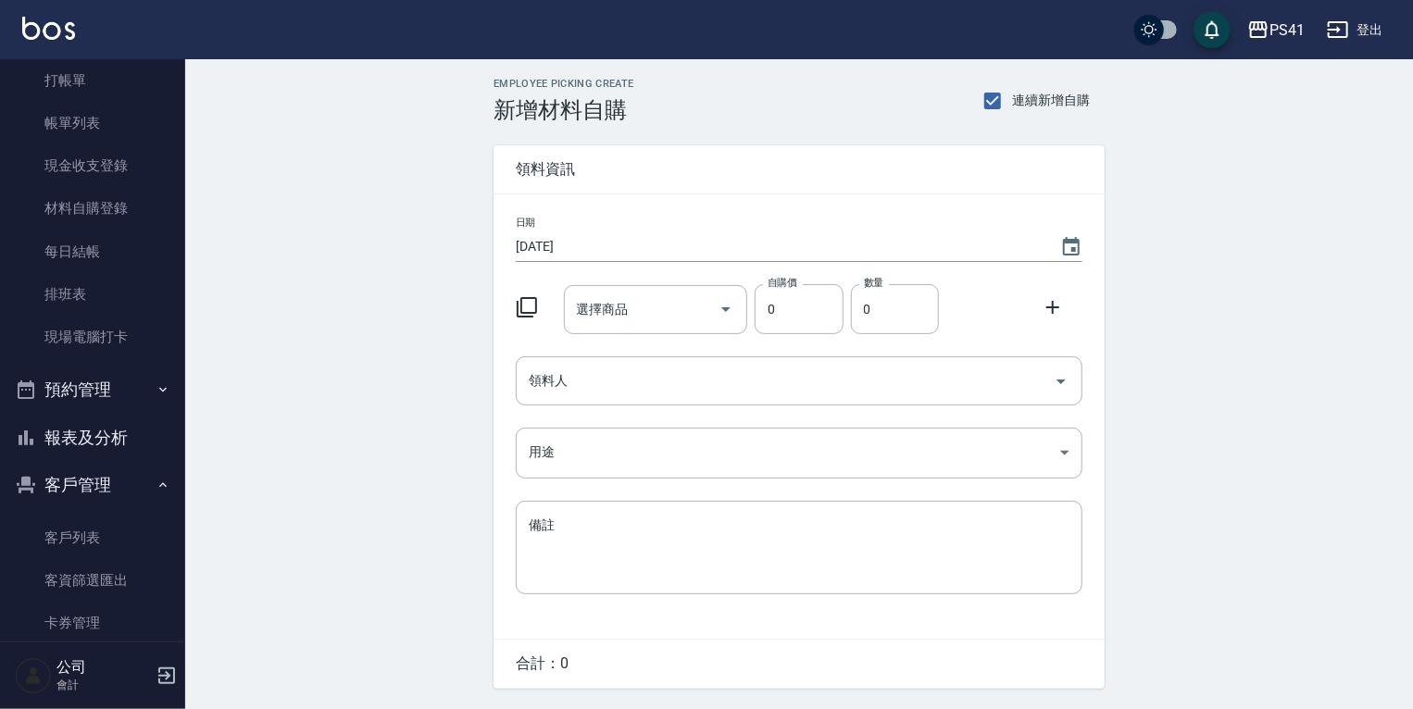
scroll to position [143, 0]
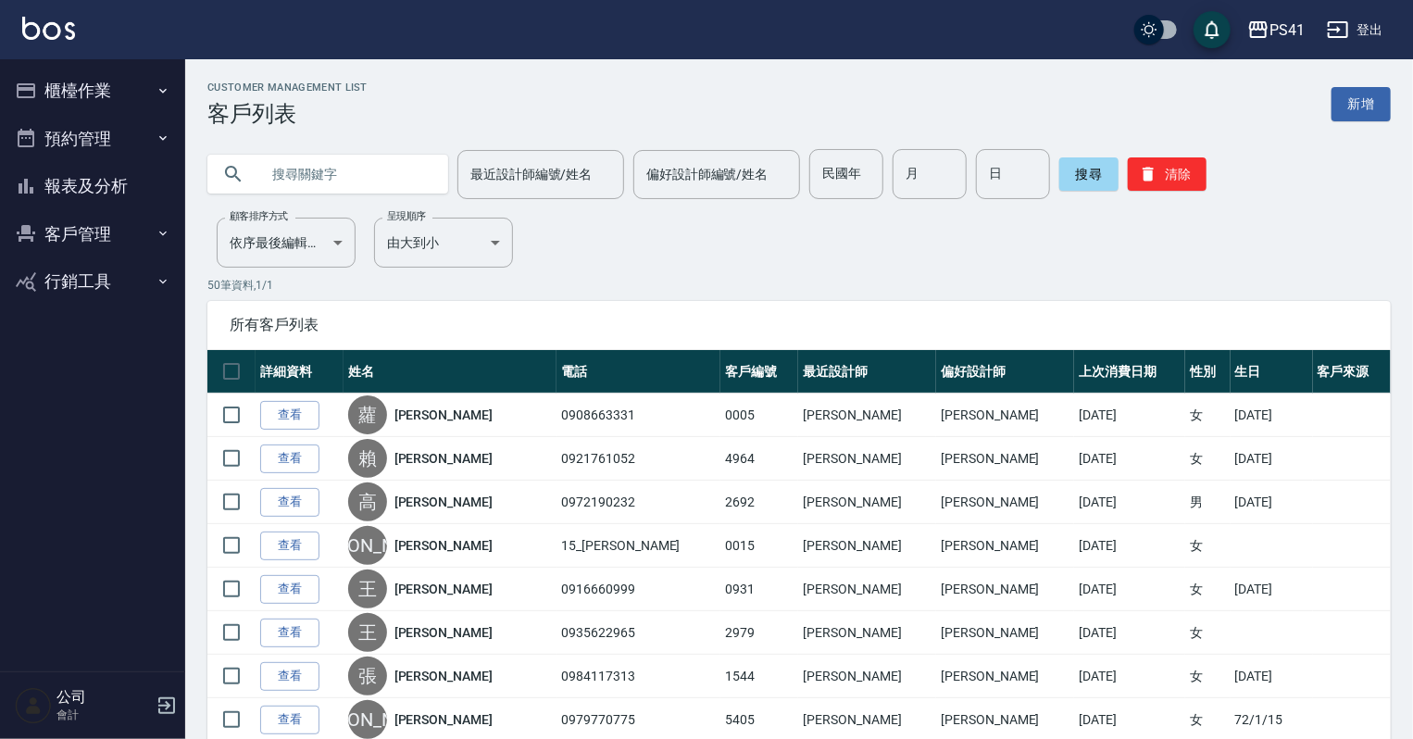
click at [108, 181] on button "報表及分析" at bounding box center [92, 186] width 170 height 48
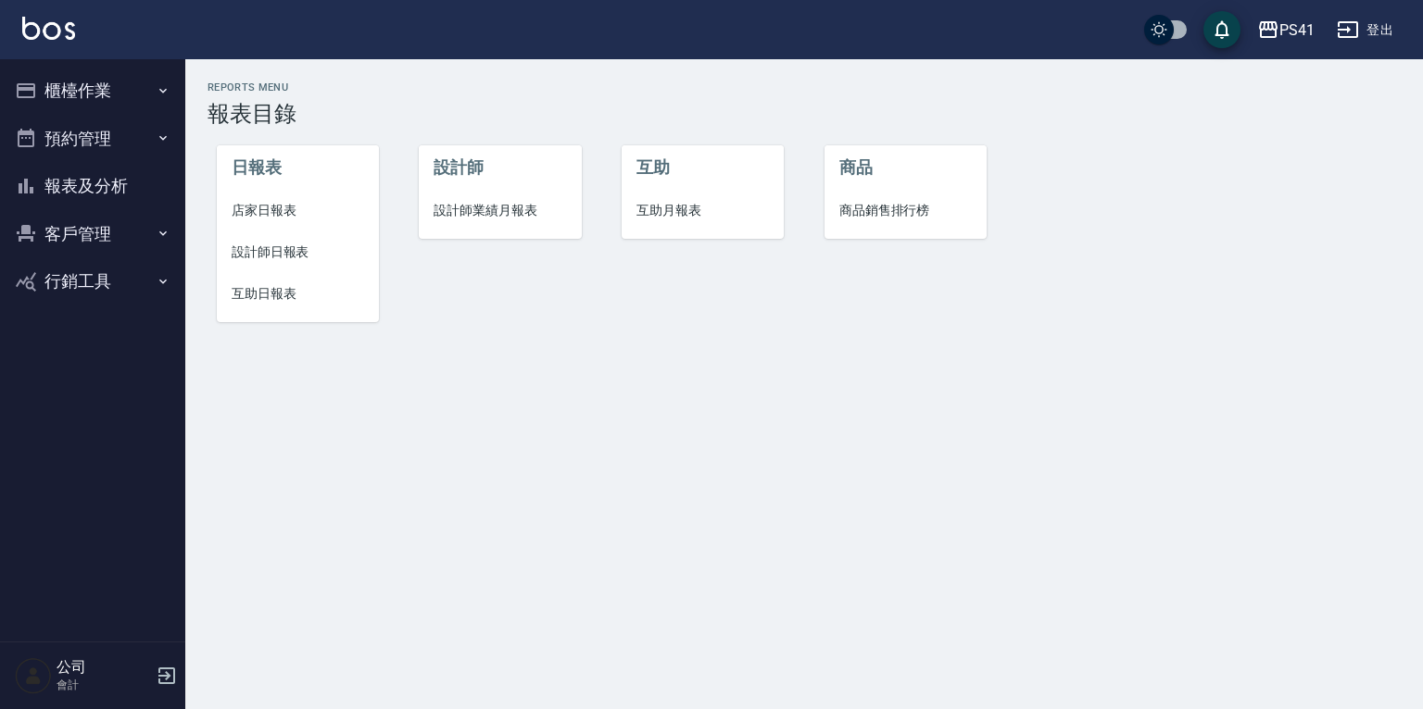
click at [304, 250] on span "設計師日報表" at bounding box center [298, 252] width 132 height 19
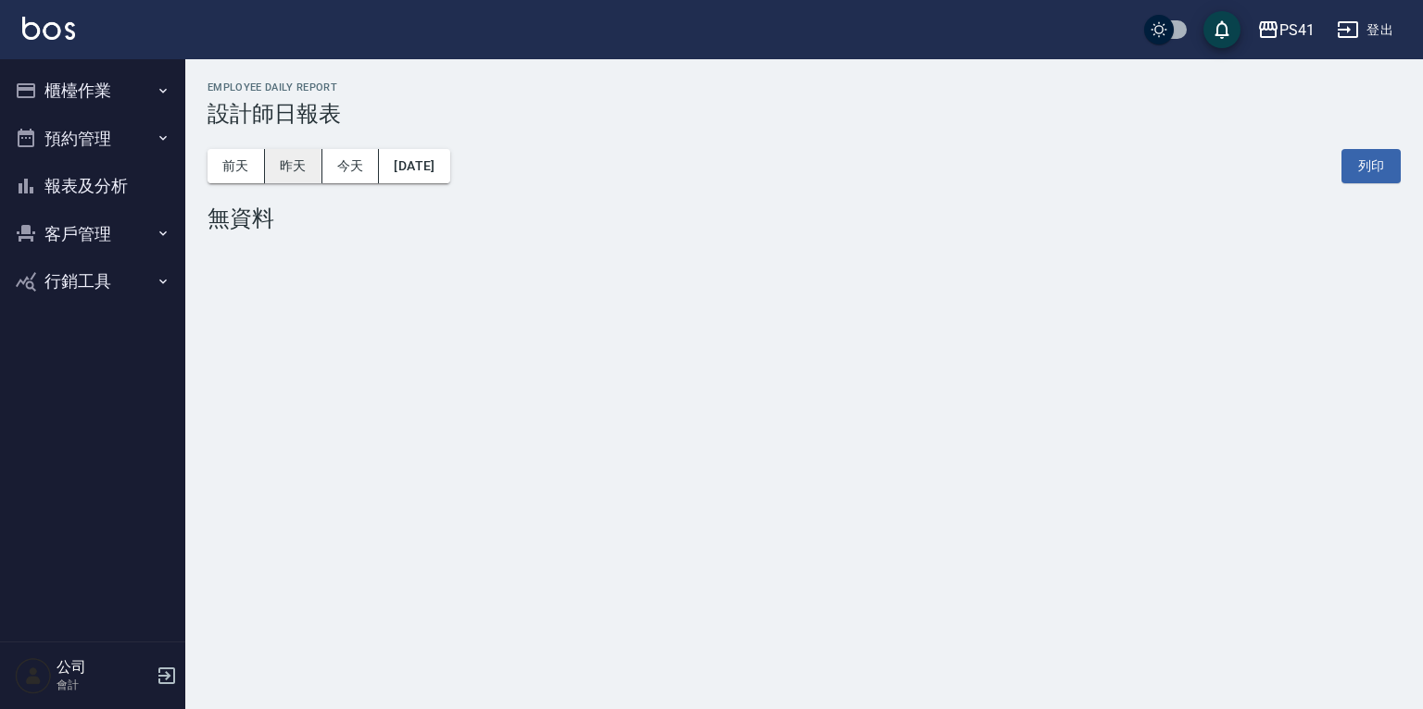
click at [298, 164] on button "昨天" at bounding box center [293, 166] width 57 height 34
